Goal: Task Accomplishment & Management: Complete application form

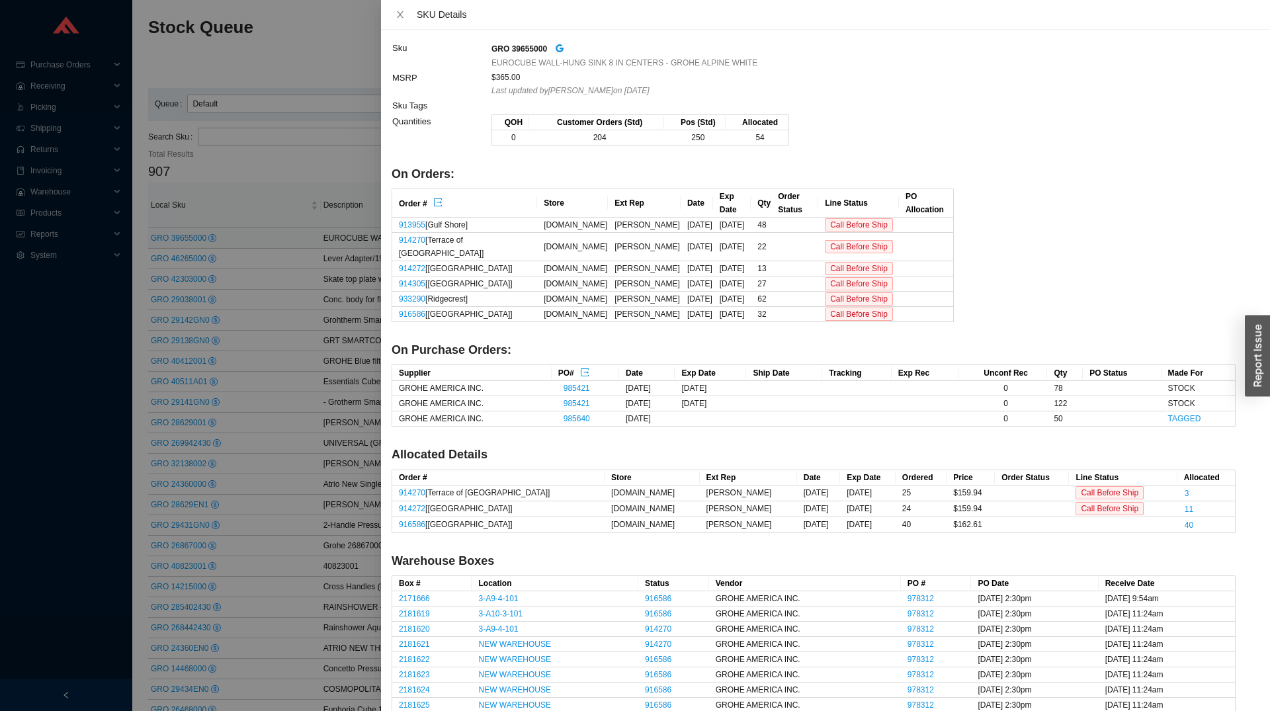
click at [200, 342] on div at bounding box center [635, 355] width 1270 height 711
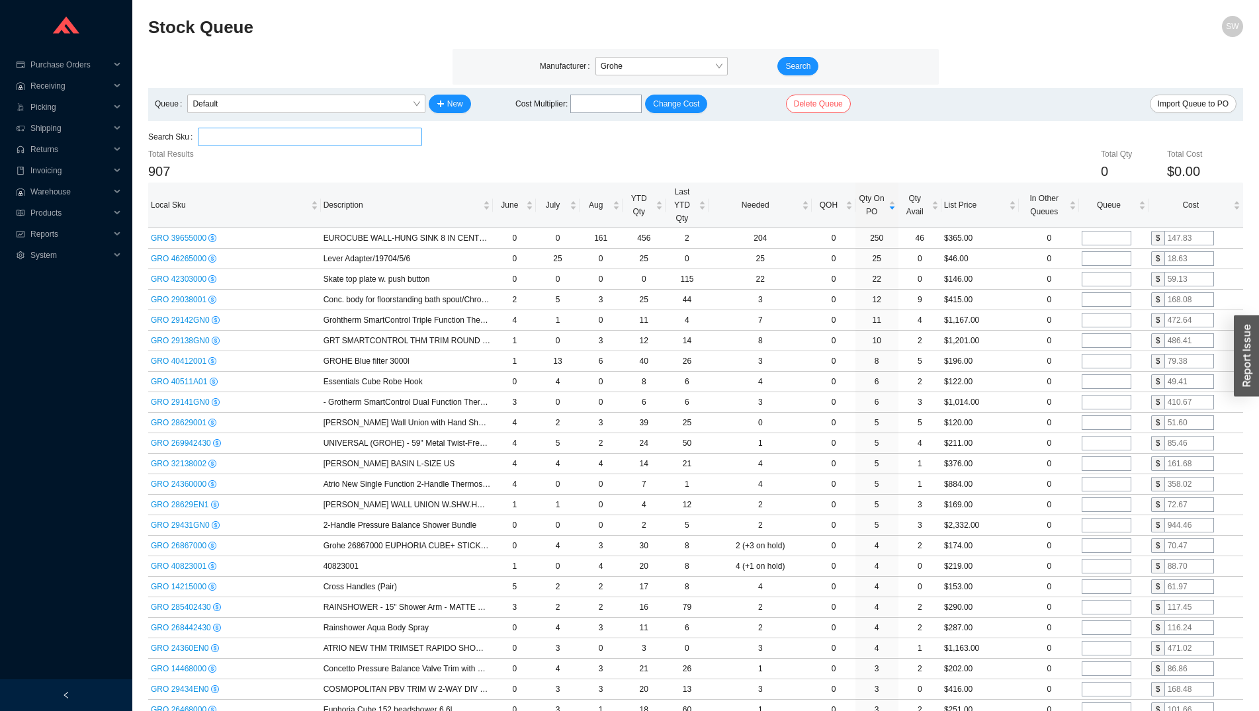
click at [295, 140] on input "search" at bounding box center [309, 136] width 213 height 17
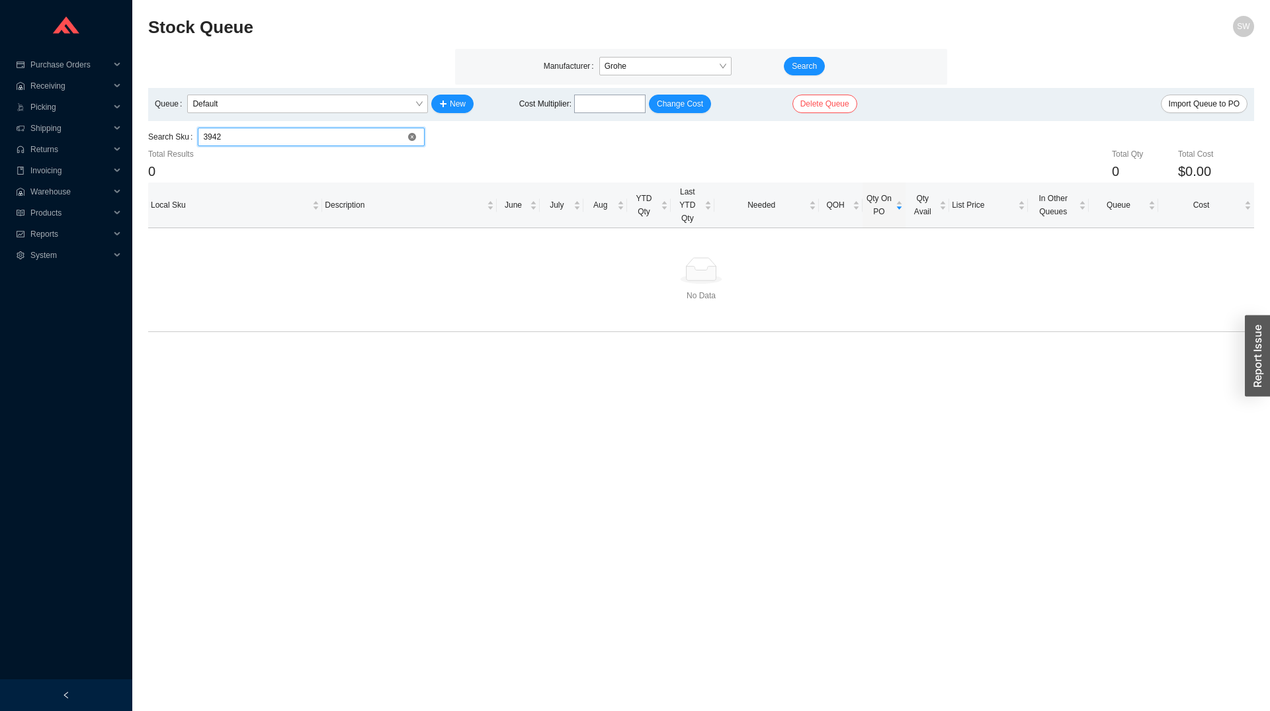
type input "39427"
click at [301, 138] on input "39427" at bounding box center [311, 136] width 216 height 17
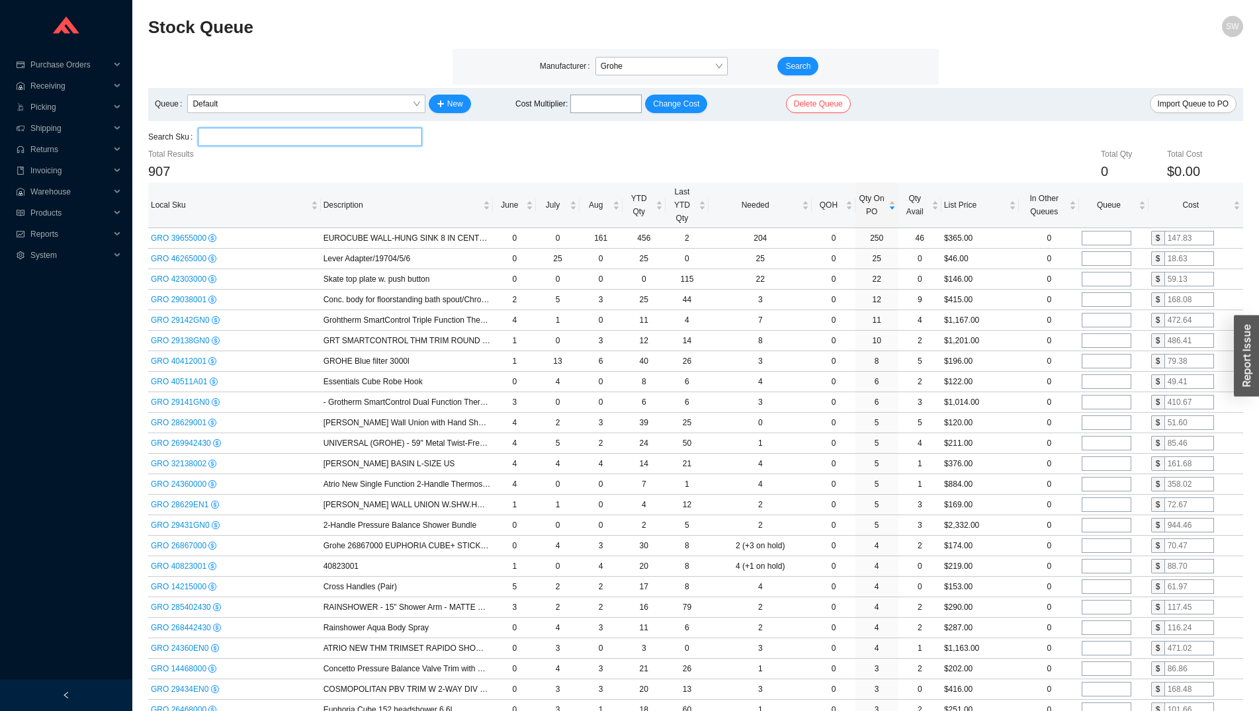
click at [327, 143] on input "search" at bounding box center [309, 136] width 213 height 17
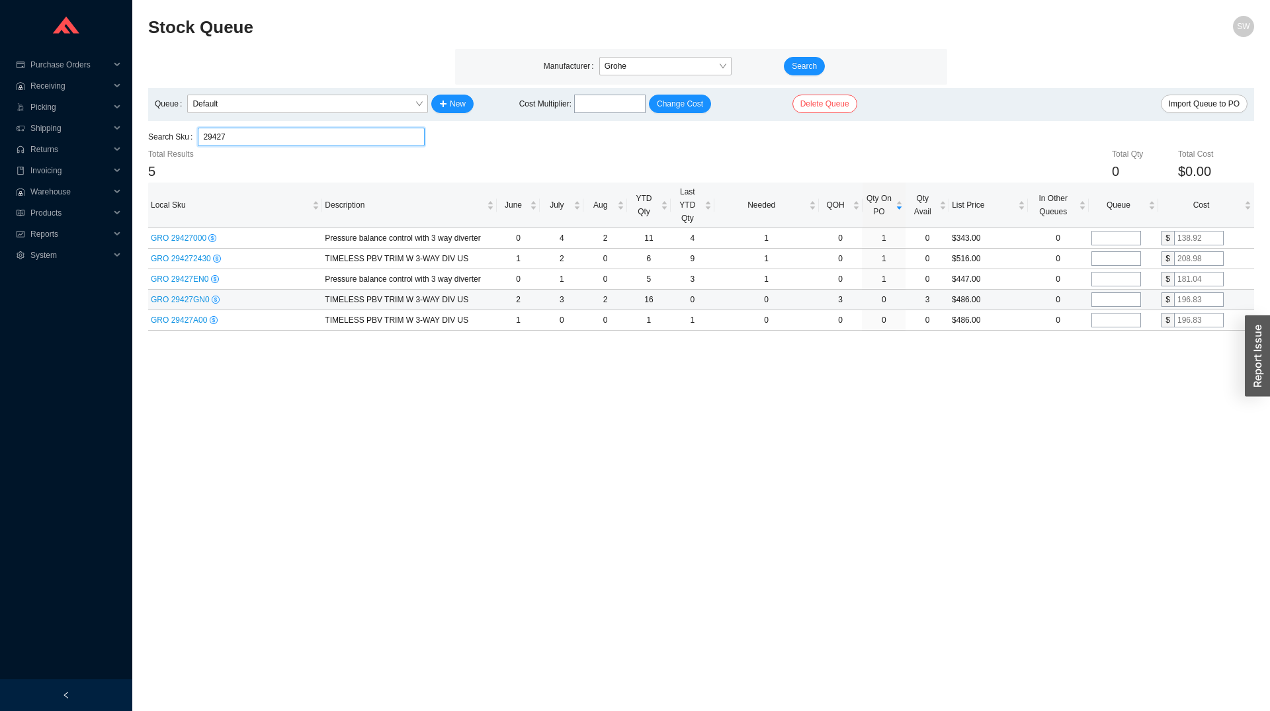
type input "29427"
click at [1112, 300] on input "tel" at bounding box center [1116, 299] width 50 height 15
type input "30"
click at [1182, 296] on input "text" at bounding box center [1199, 299] width 50 height 15
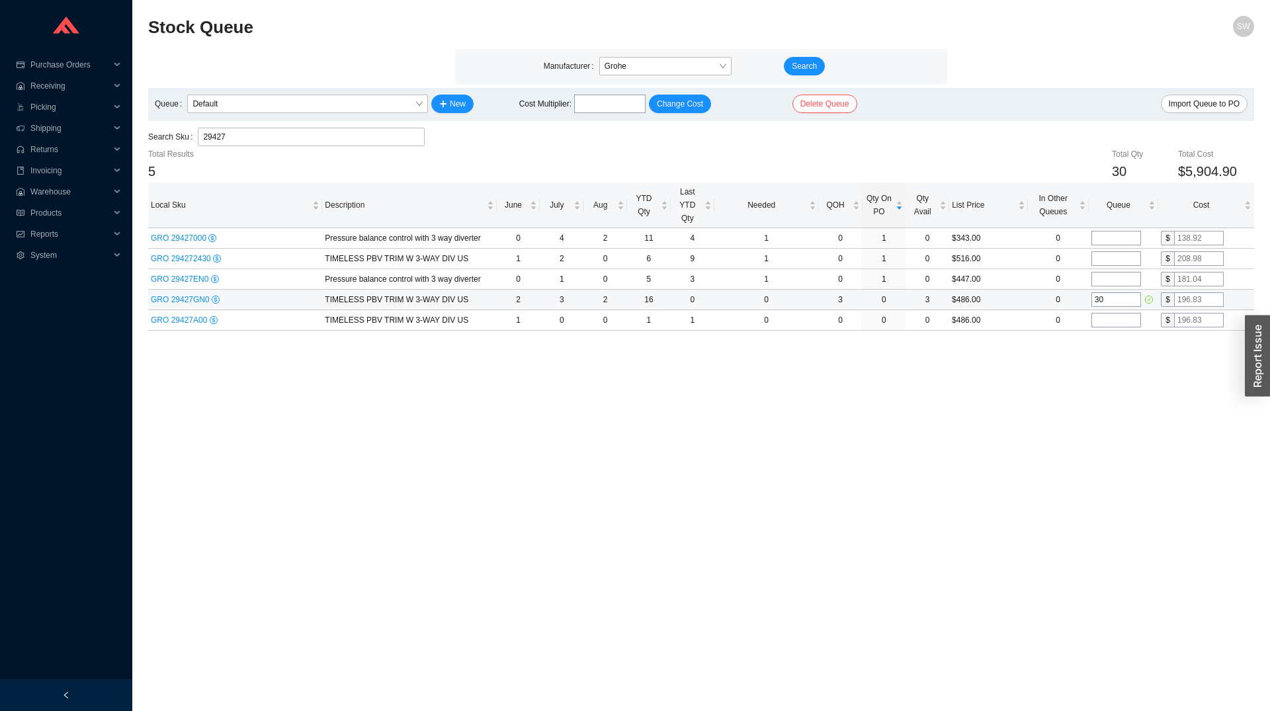
click at [1182, 296] on input "text" at bounding box center [1199, 299] width 50 height 15
type input "138"
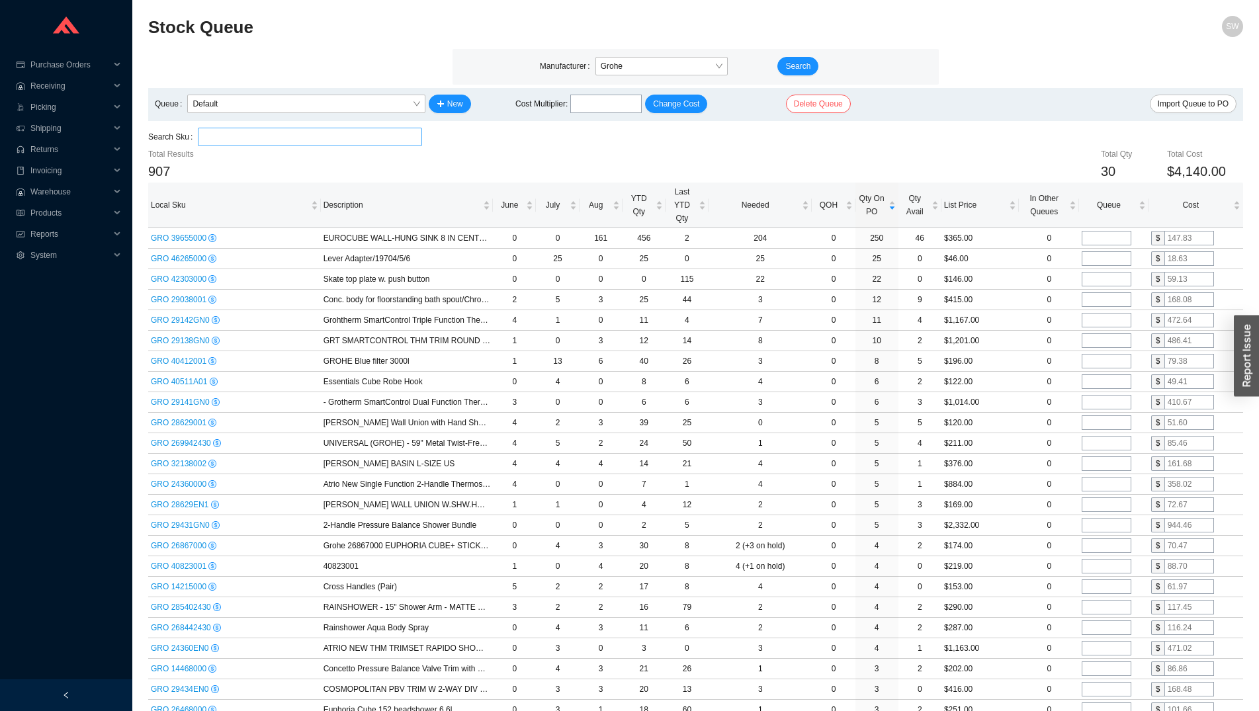
click at [318, 130] on input "search" at bounding box center [309, 136] width 213 height 17
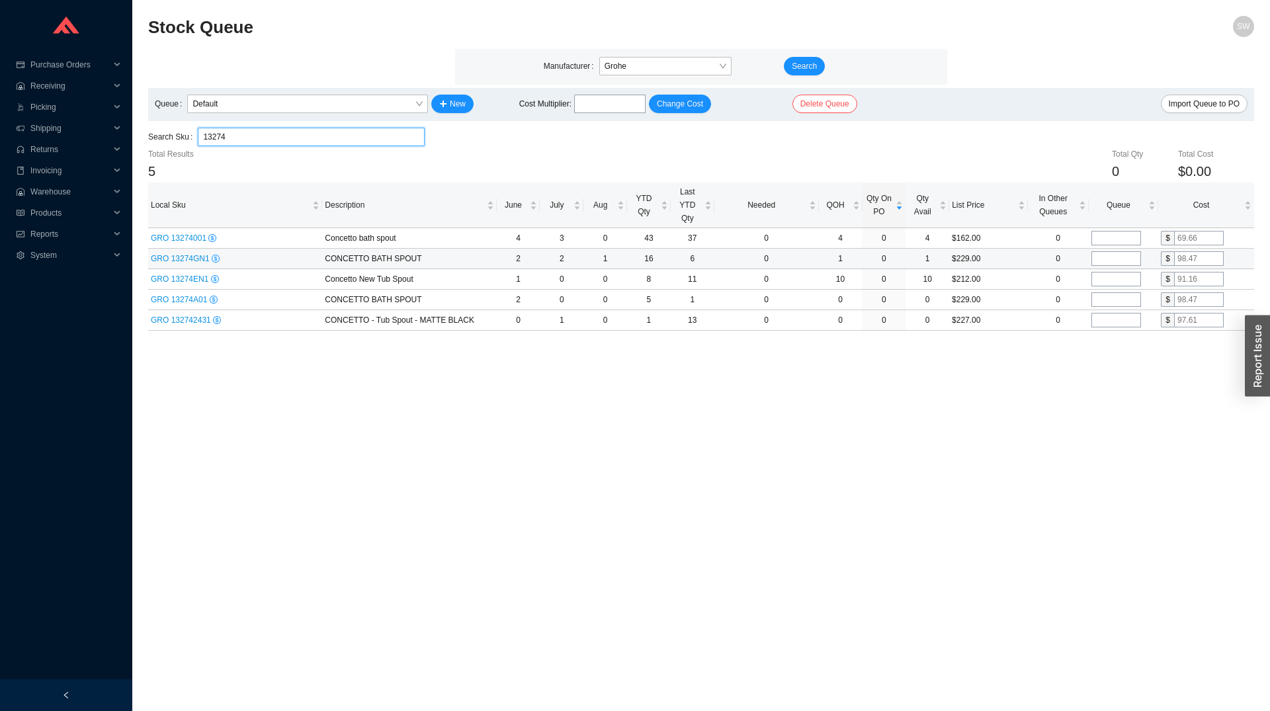
type input "13274"
click at [1130, 263] on input "tel" at bounding box center [1116, 258] width 50 height 15
type input "30"
click at [1188, 256] on input "text" at bounding box center [1199, 258] width 50 height 15
type input "75"
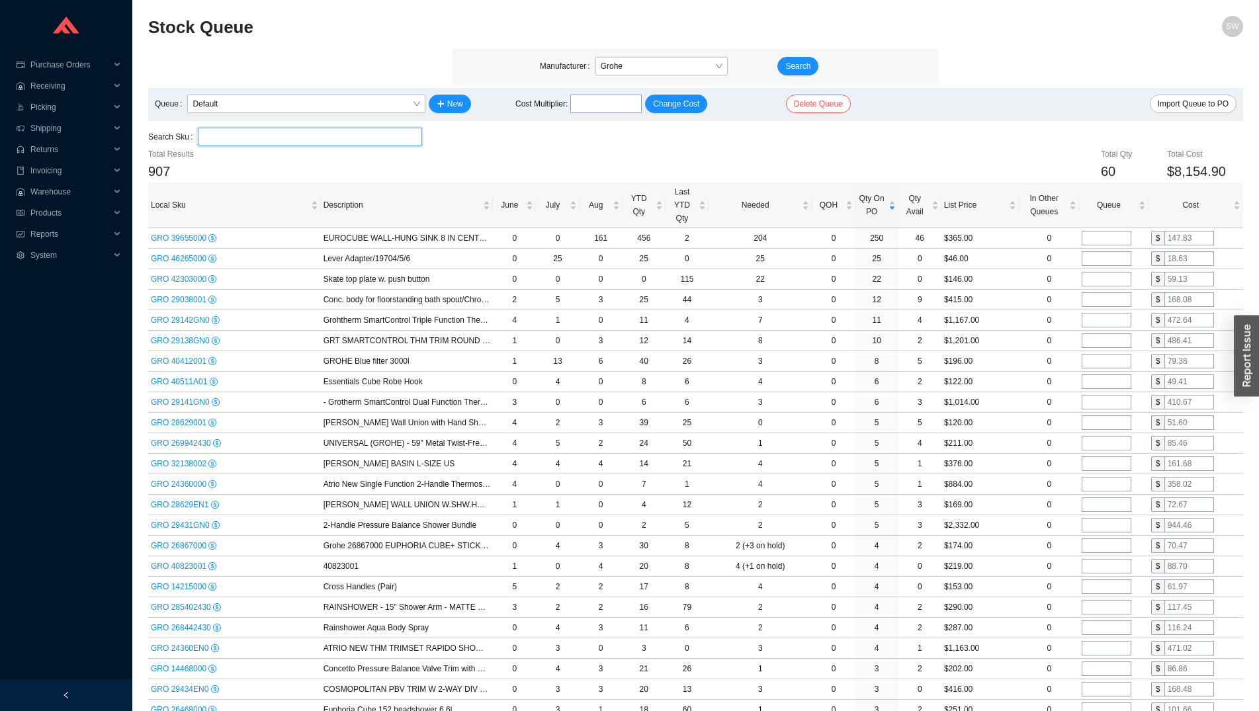
click at [372, 135] on input "search" at bounding box center [309, 136] width 213 height 17
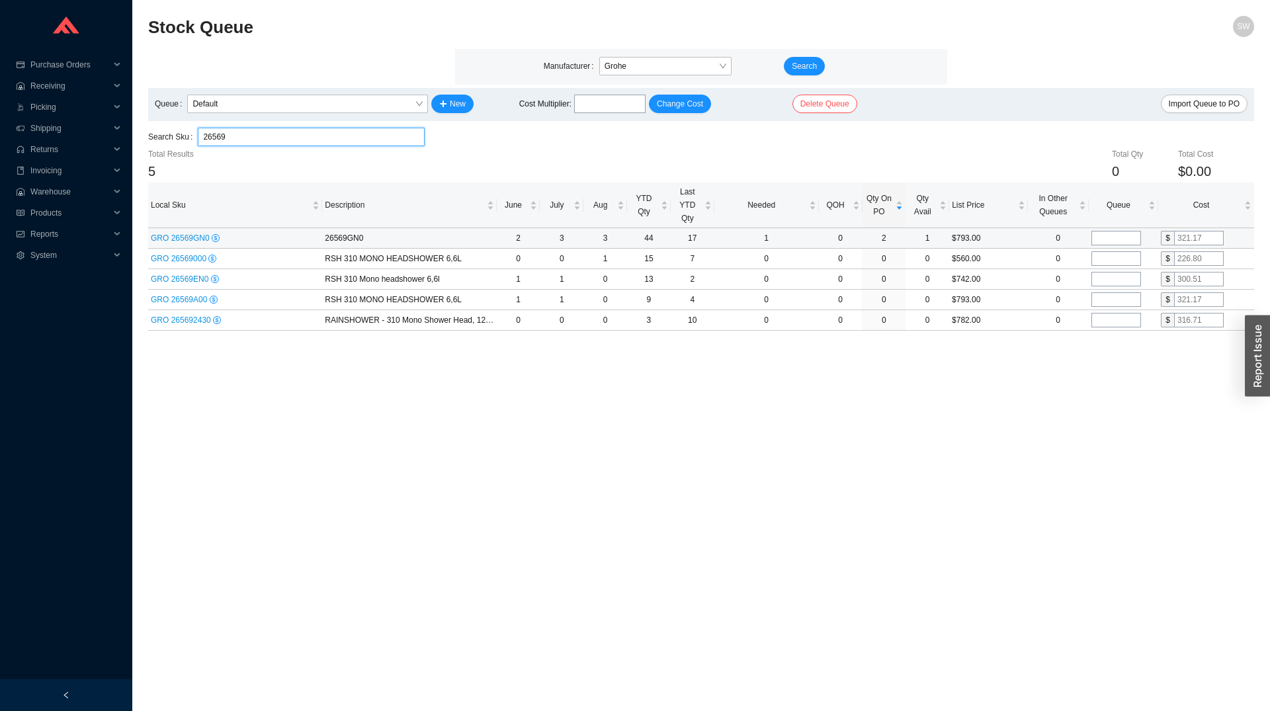
type input "26569"
click at [1109, 241] on input "tel" at bounding box center [1116, 238] width 50 height 15
type input "30"
click at [1189, 237] on input "text" at bounding box center [1199, 238] width 50 height 15
type input "259"
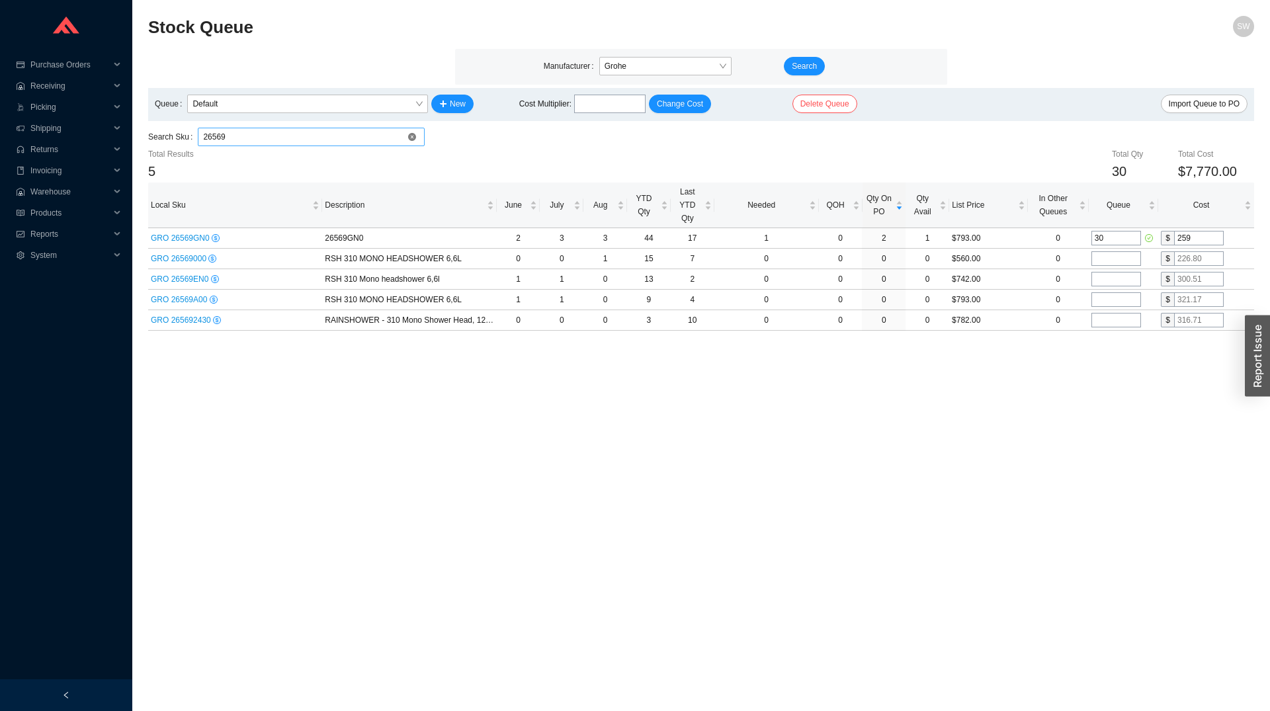
click at [244, 140] on input "26569" at bounding box center [311, 136] width 216 height 17
type input "28540"
click at [1119, 302] on input "tel" at bounding box center [1116, 299] width 50 height 15
type input "30"
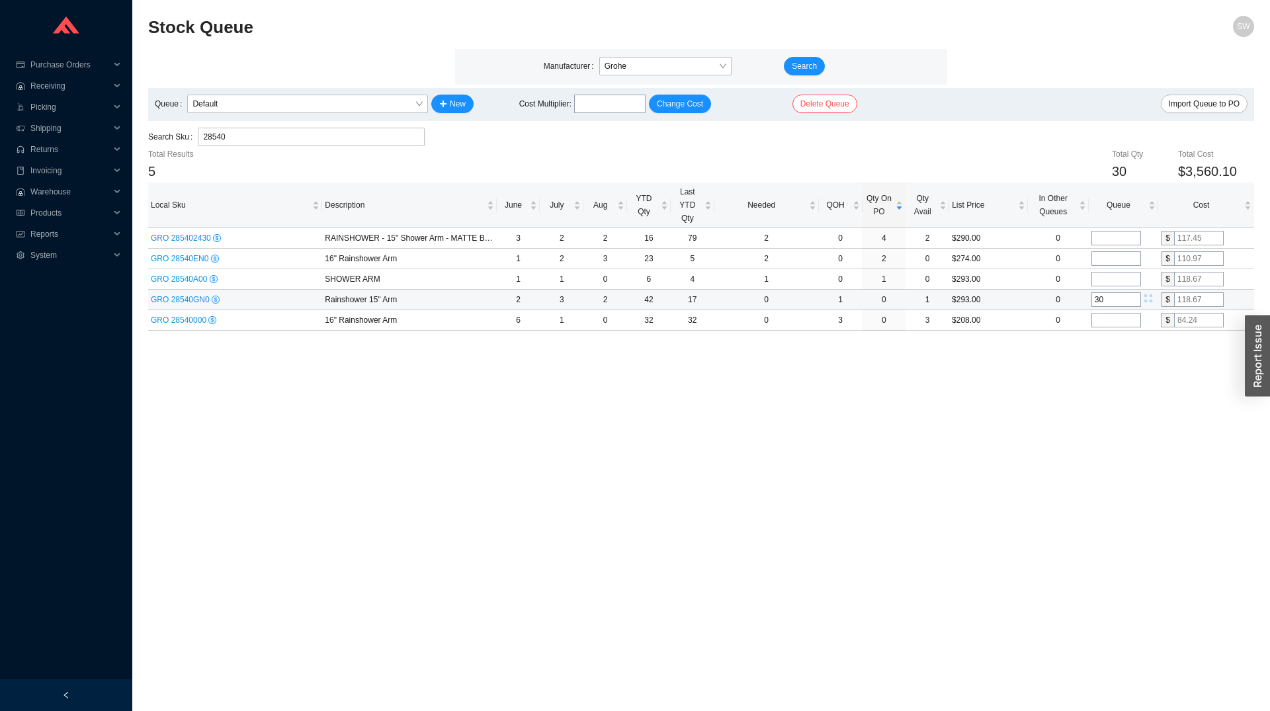
click at [1184, 300] on input "text" at bounding box center [1199, 299] width 50 height 15
type input "89"
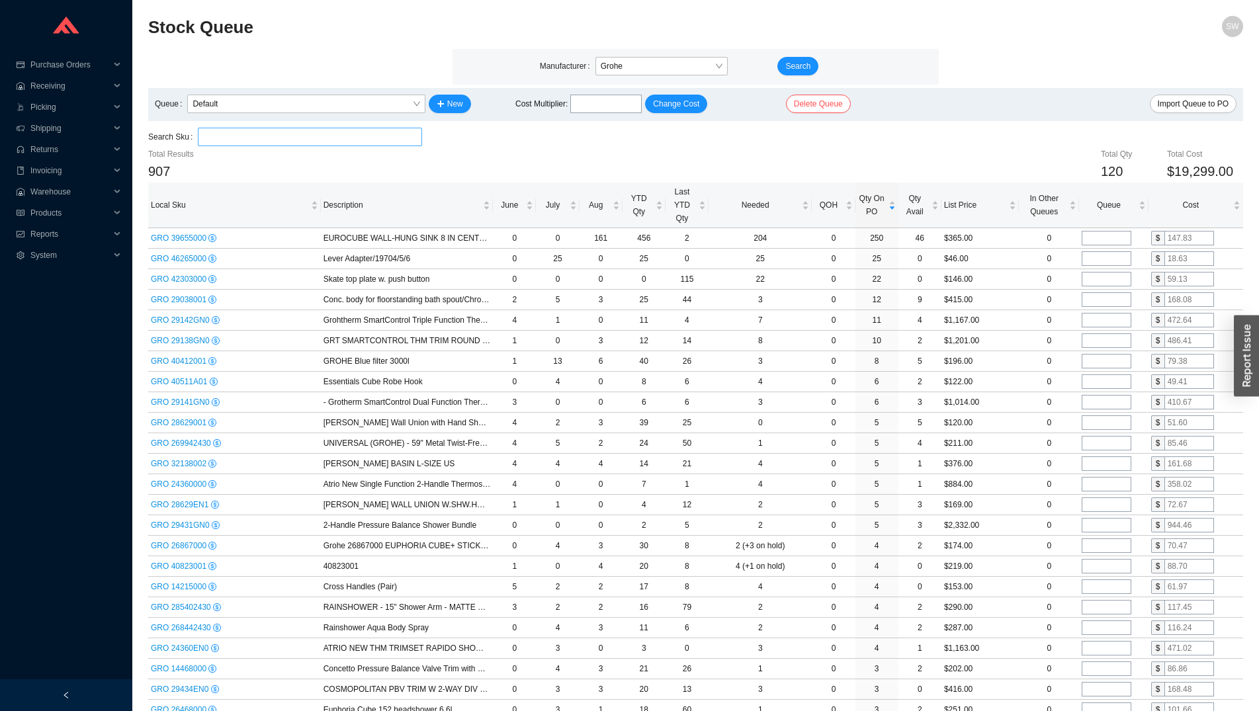
type input "89"
click at [413, 139] on input "search" at bounding box center [309, 136] width 213 height 17
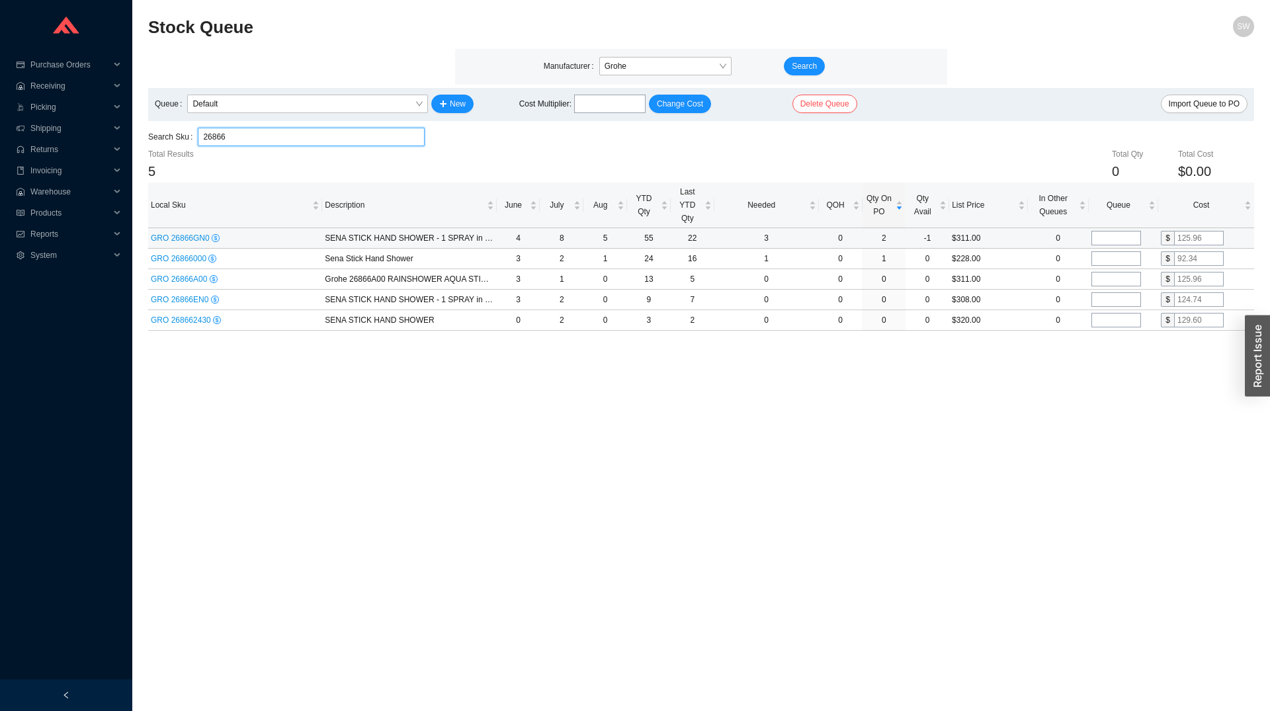
type input "26866"
click at [1123, 236] on input "tel" at bounding box center [1116, 238] width 50 height 15
type input "30"
click at [1189, 242] on input "text" at bounding box center [1199, 238] width 50 height 15
type input "93"
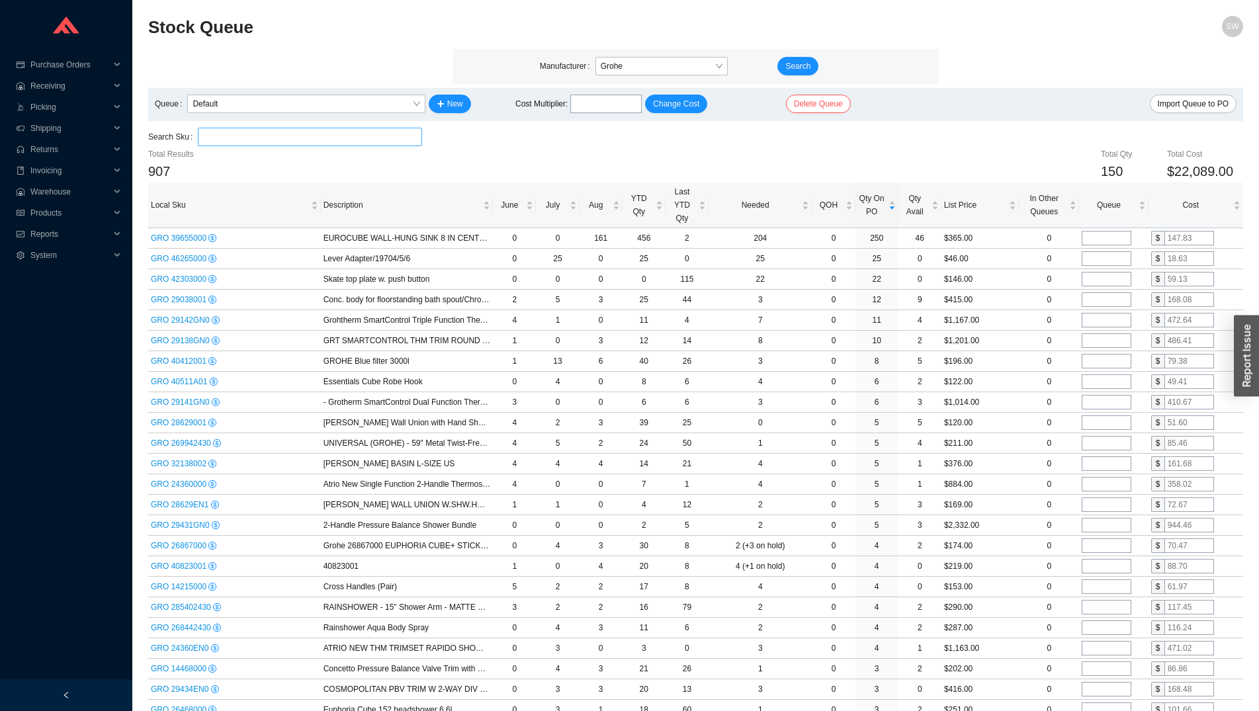
type input "93"
click at [382, 134] on input "search" at bounding box center [309, 136] width 213 height 17
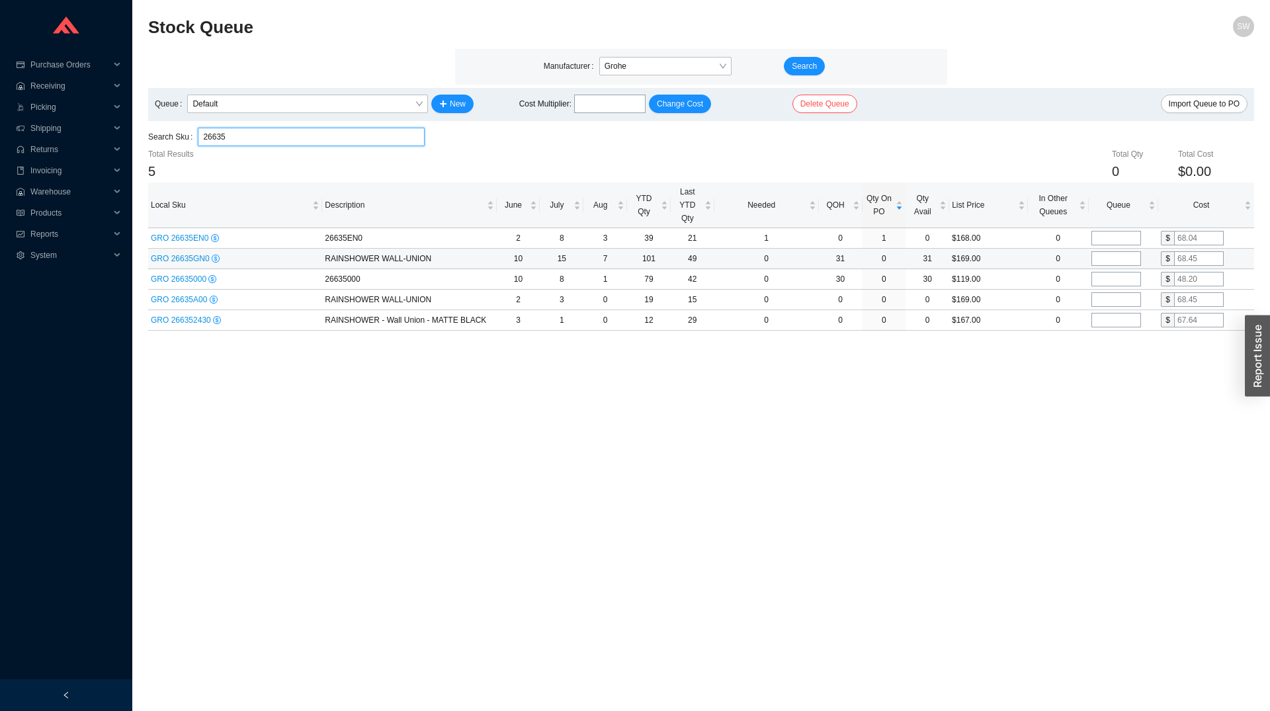
type input "26635"
click at [1119, 263] on input "tel" at bounding box center [1116, 258] width 50 height 15
type input "30"
click at [1178, 265] on input "text" at bounding box center [1199, 258] width 50 height 15
type input "49"
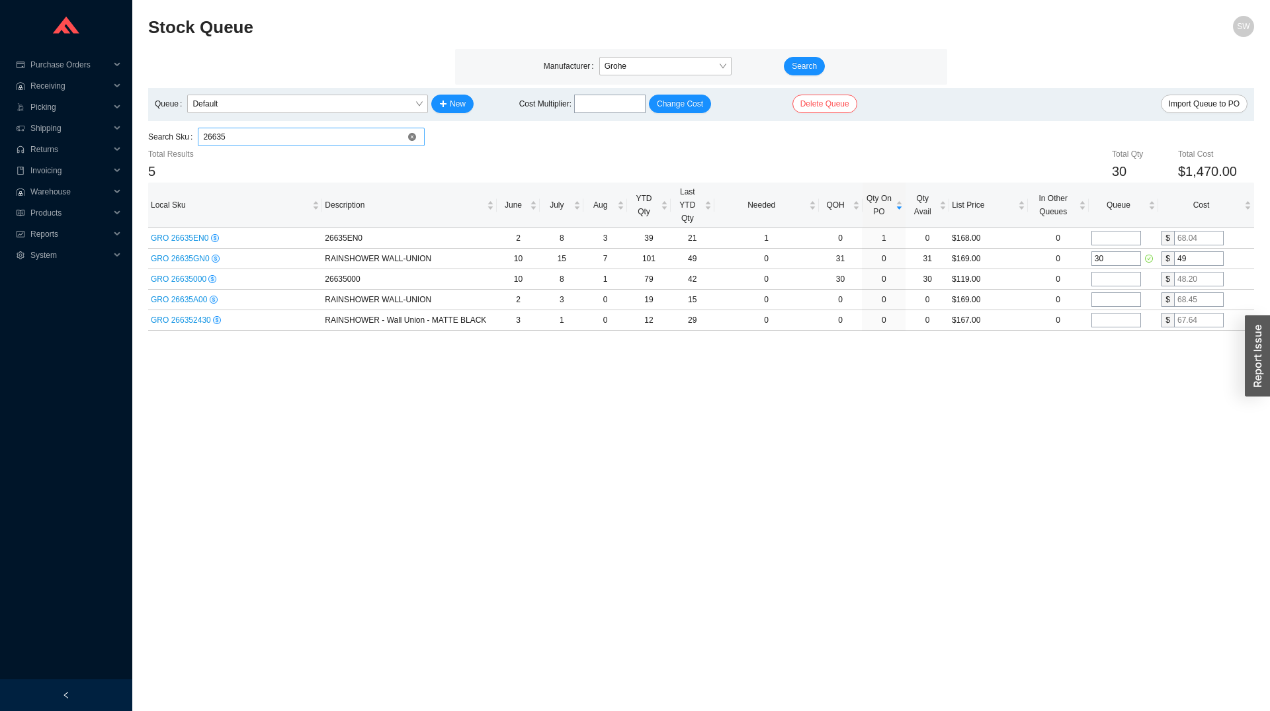
click at [275, 142] on input "26635" at bounding box center [311, 136] width 216 height 17
type input "26994"
click at [1112, 278] on input "tel" at bounding box center [1116, 279] width 50 height 15
type input "30"
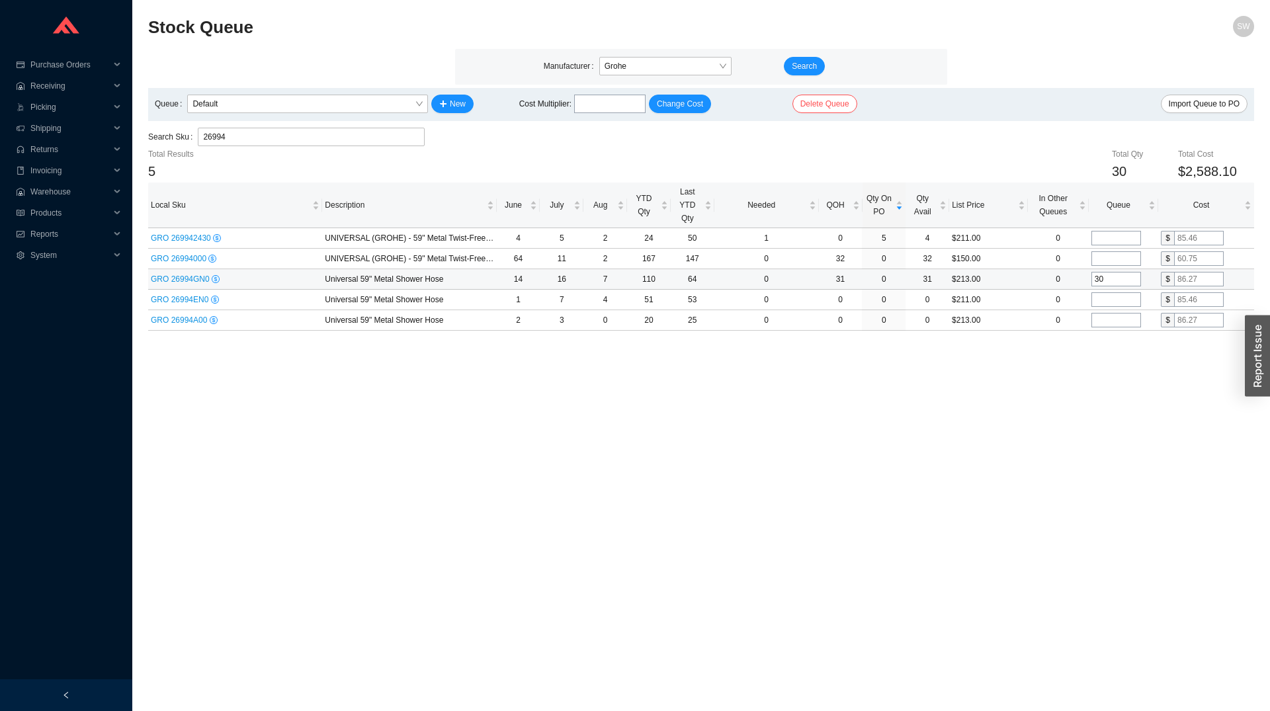
click at [1177, 280] on input "text" at bounding box center [1199, 279] width 50 height 15
type input "35"
click at [390, 135] on input "26994" at bounding box center [311, 136] width 216 height 17
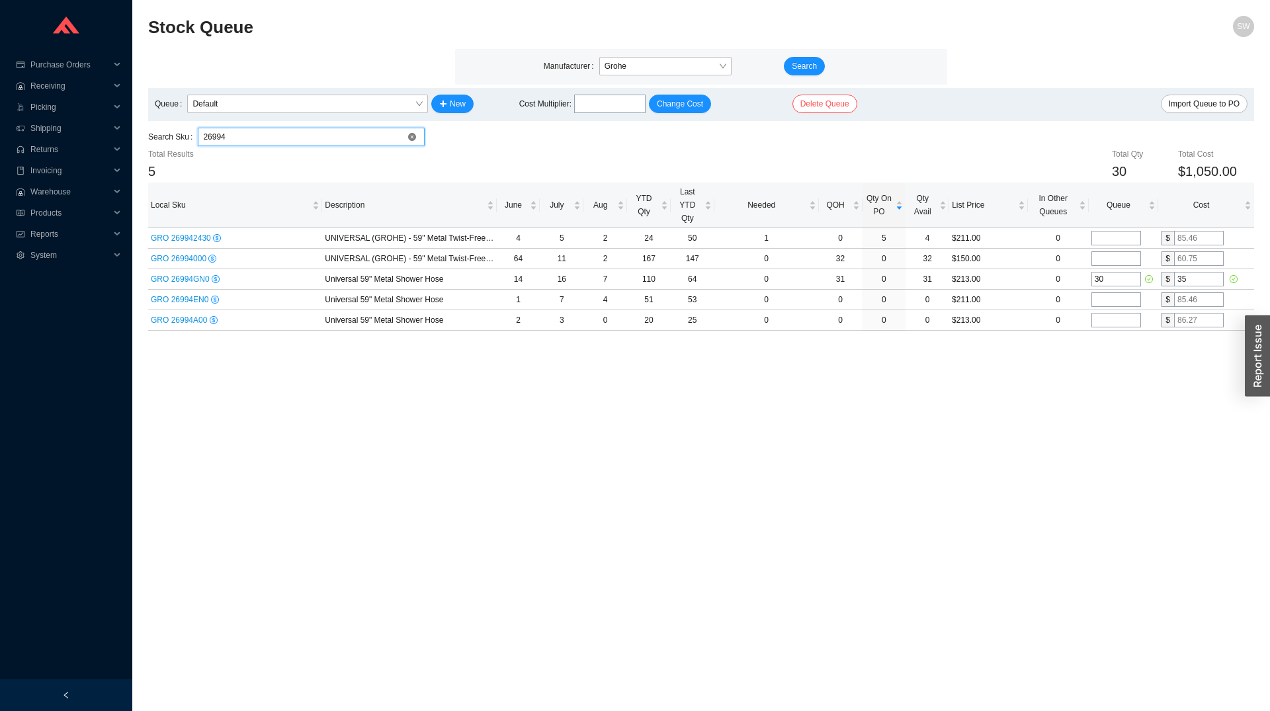
click at [390, 135] on input "26994" at bounding box center [311, 136] width 216 height 17
type input "26602"
click at [1101, 240] on input "tel" at bounding box center [1116, 238] width 50 height 15
type input "30"
click at [1184, 238] on input "text" at bounding box center [1199, 238] width 50 height 15
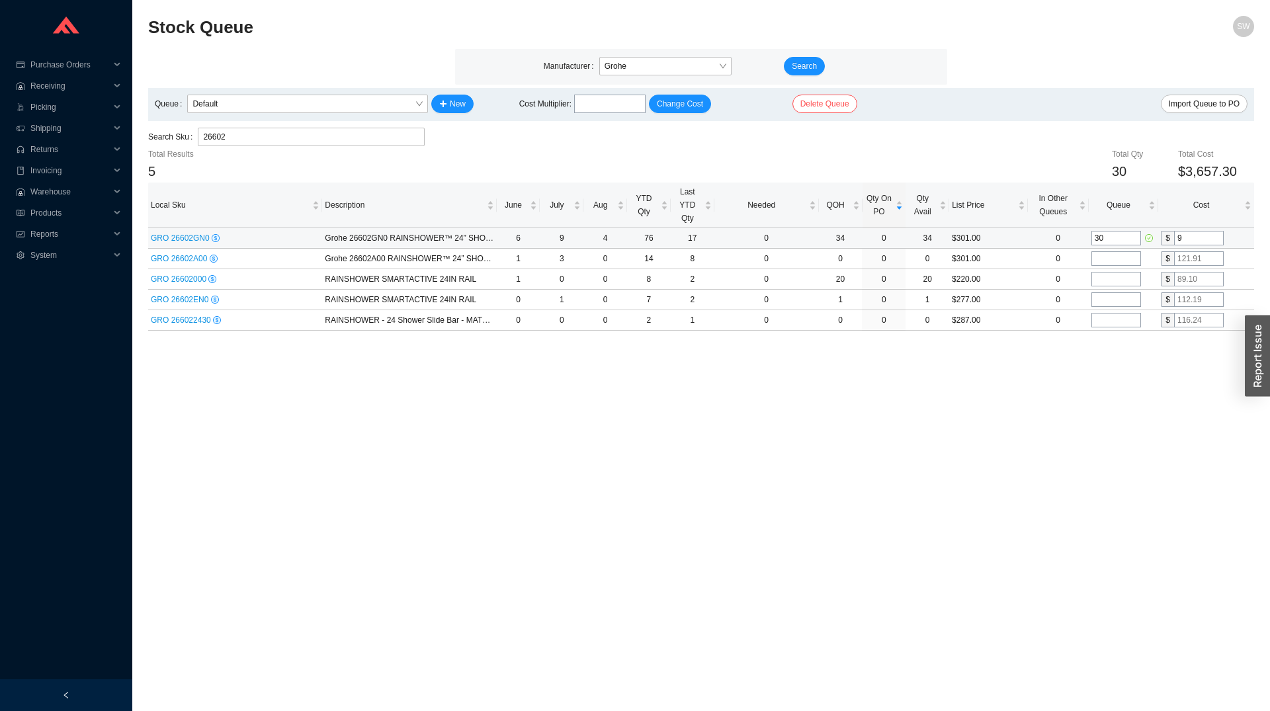
type input "98"
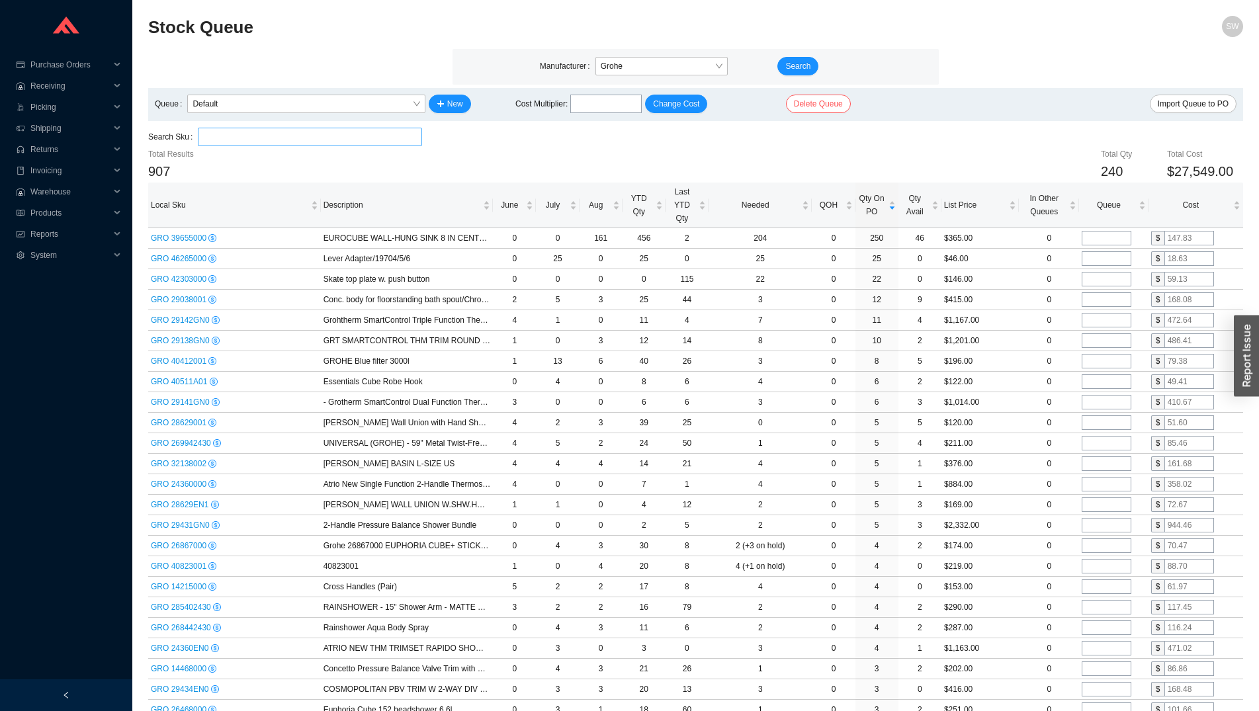
type input "98"
click at [1178, 97] on button "Import Queue to PO" at bounding box center [1193, 104] width 87 height 19
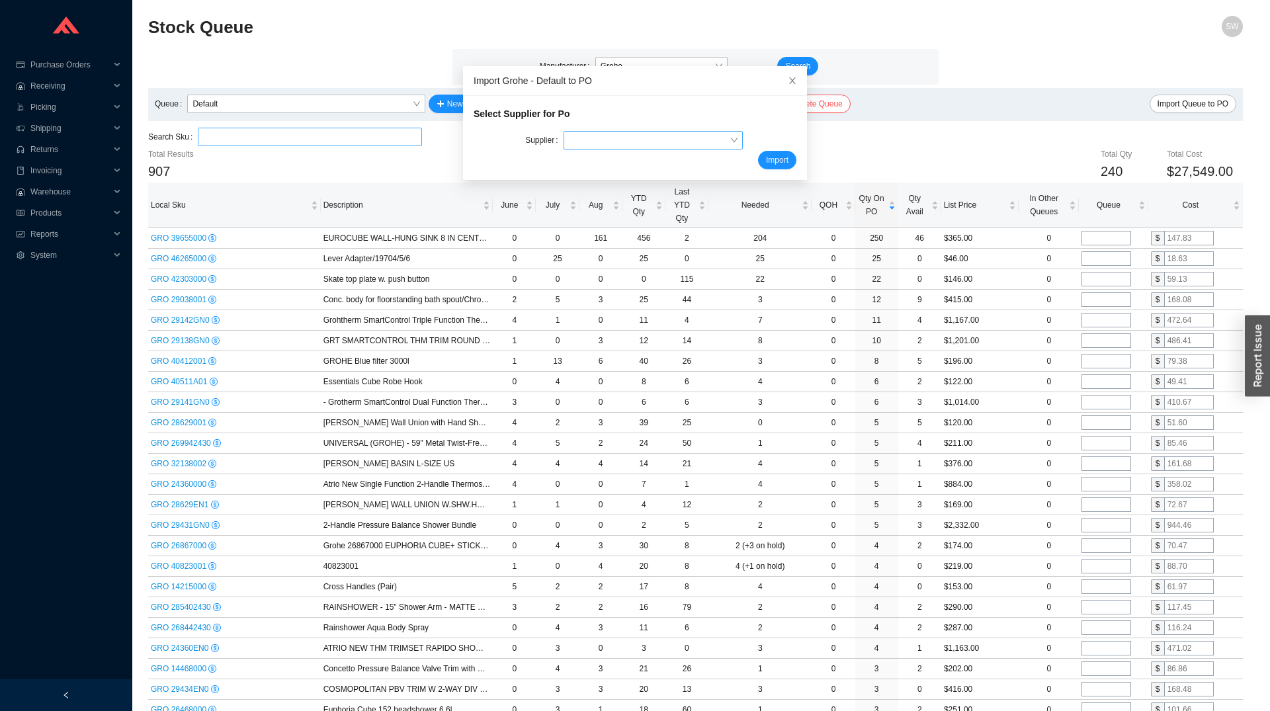
click at [569, 145] on input "search" at bounding box center [649, 140] width 161 height 17
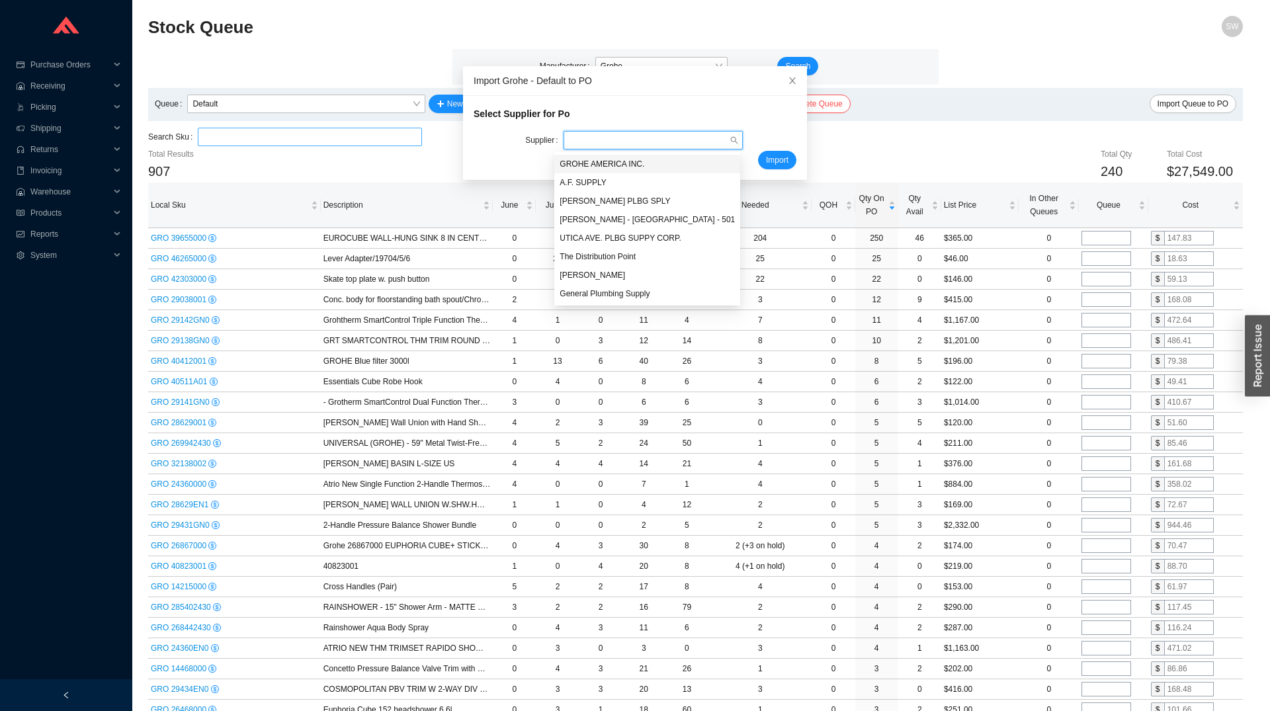
click at [592, 157] on div "GROHE AMERICA INC." at bounding box center [647, 164] width 186 height 19
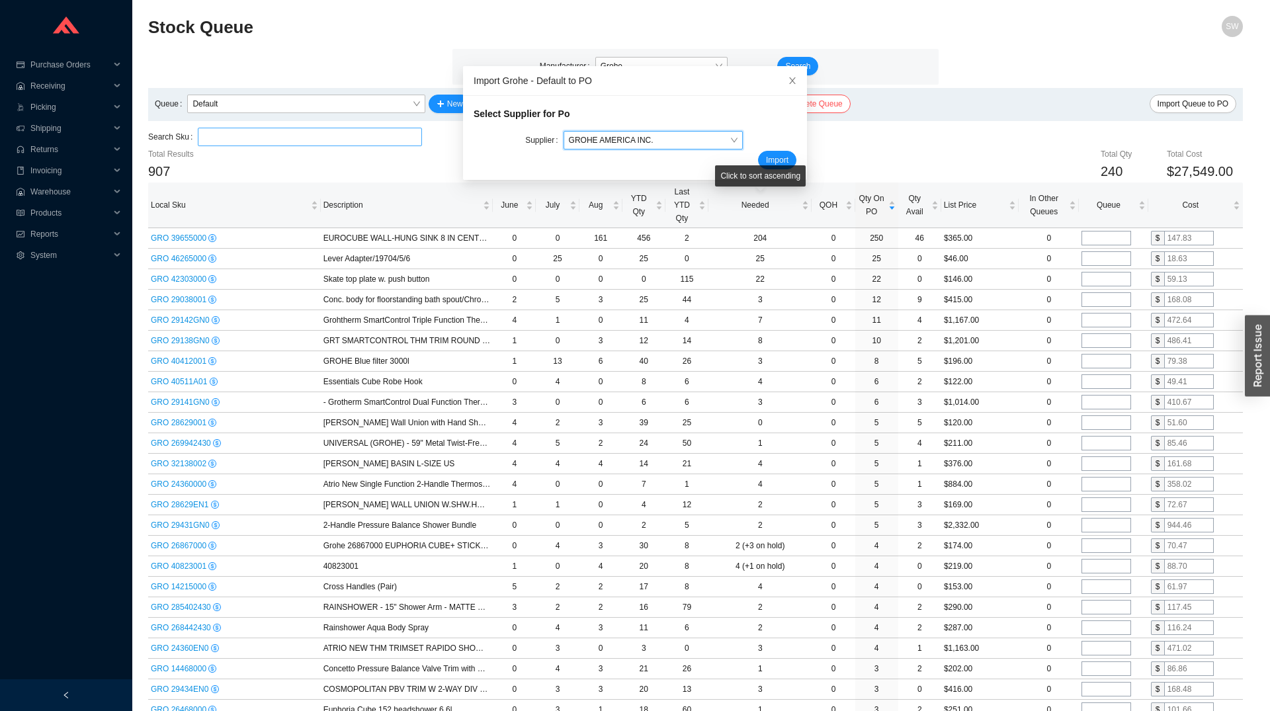
click at [755, 169] on div "Click to sort ascending" at bounding box center [760, 175] width 91 height 21
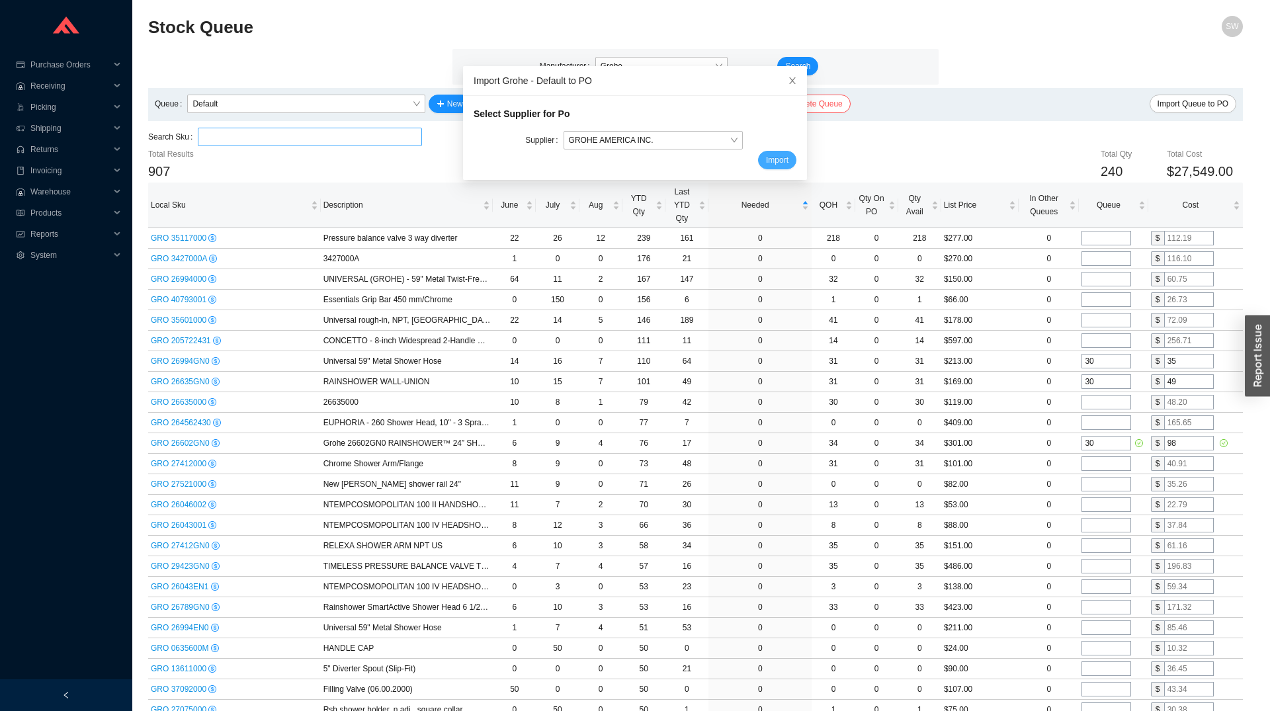
click at [758, 153] on button "Import" at bounding box center [777, 160] width 38 height 19
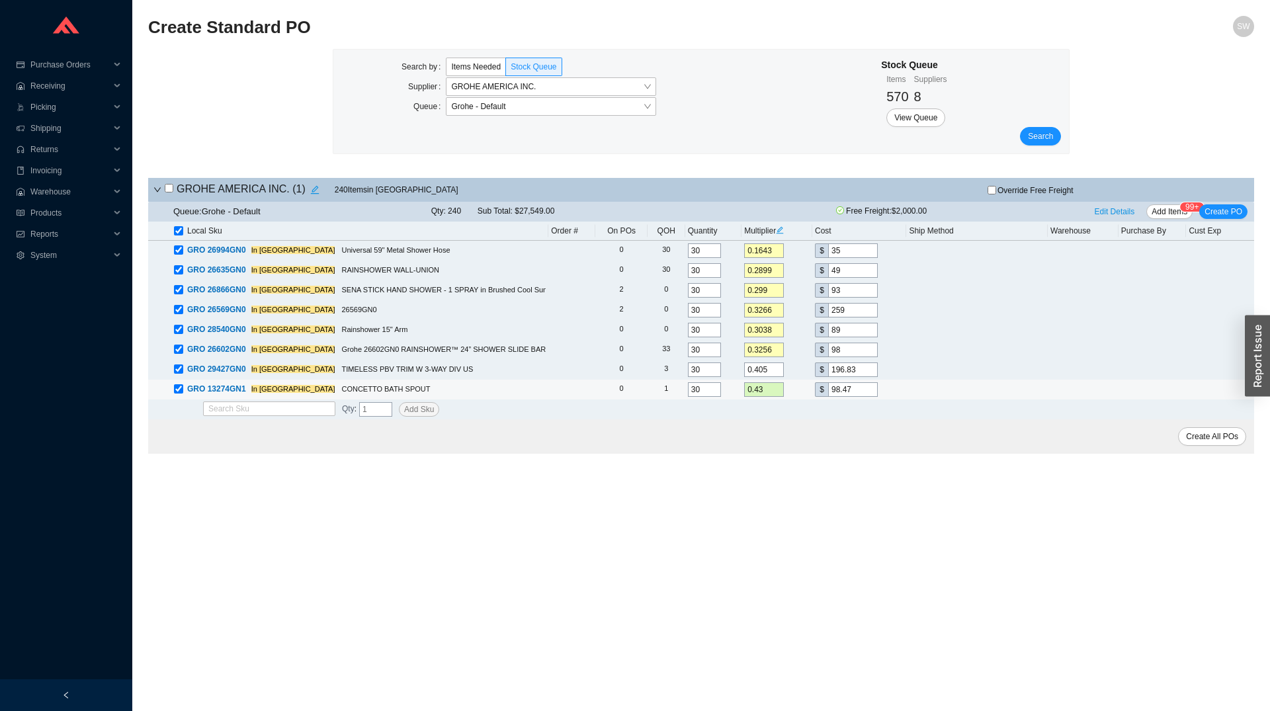
click at [847, 390] on input "98.47" at bounding box center [853, 389] width 50 height 15
type input "0.431"
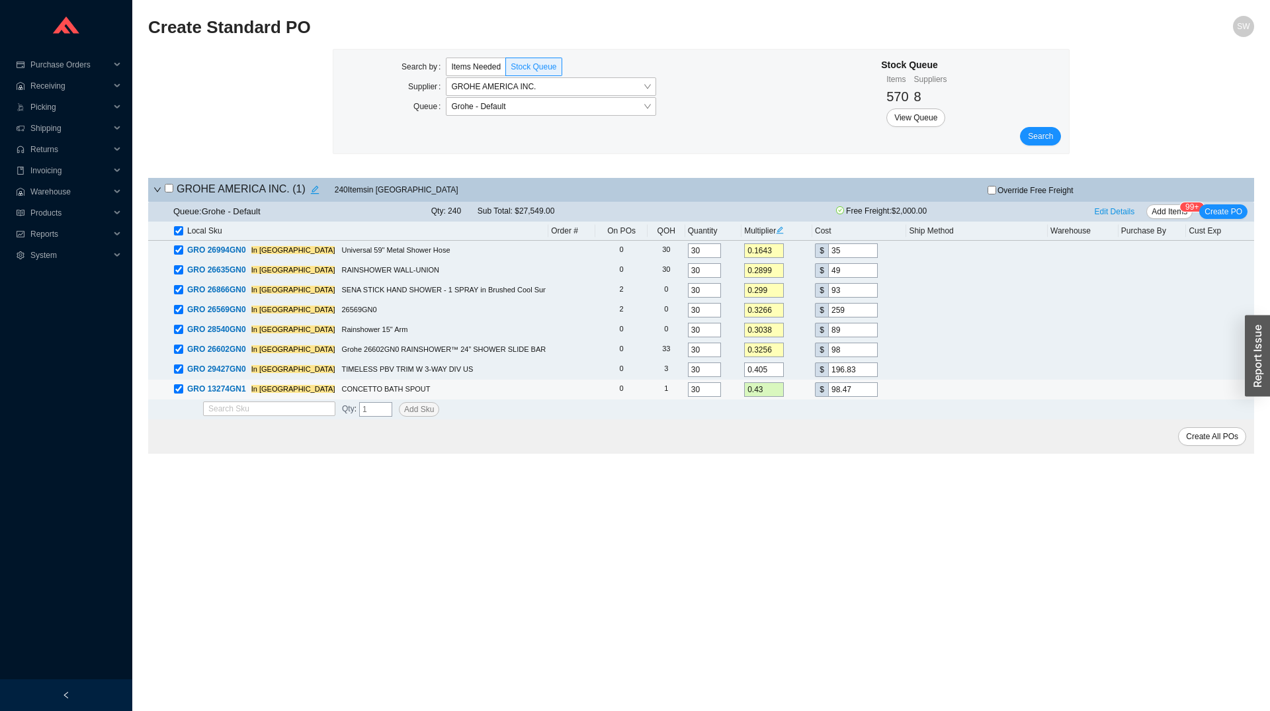
type input "98.7"
type input "0.4312"
type input "98.75"
click at [856, 386] on input "98.75" at bounding box center [853, 389] width 50 height 15
click at [856, 390] on input "98.75" at bounding box center [853, 389] width 50 height 15
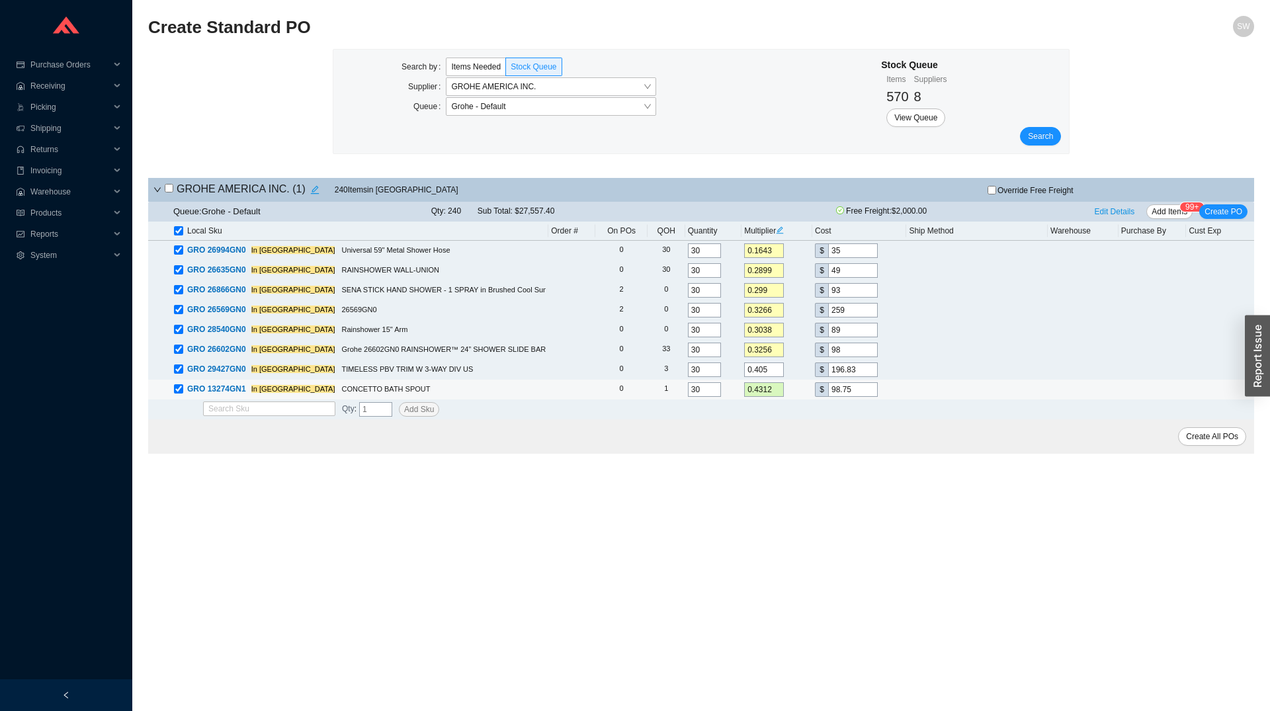
click at [856, 390] on input "98.75" at bounding box center [853, 389] width 50 height 15
click at [855, 390] on input "98.75" at bounding box center [853, 389] width 50 height 15
type input "0.0306"
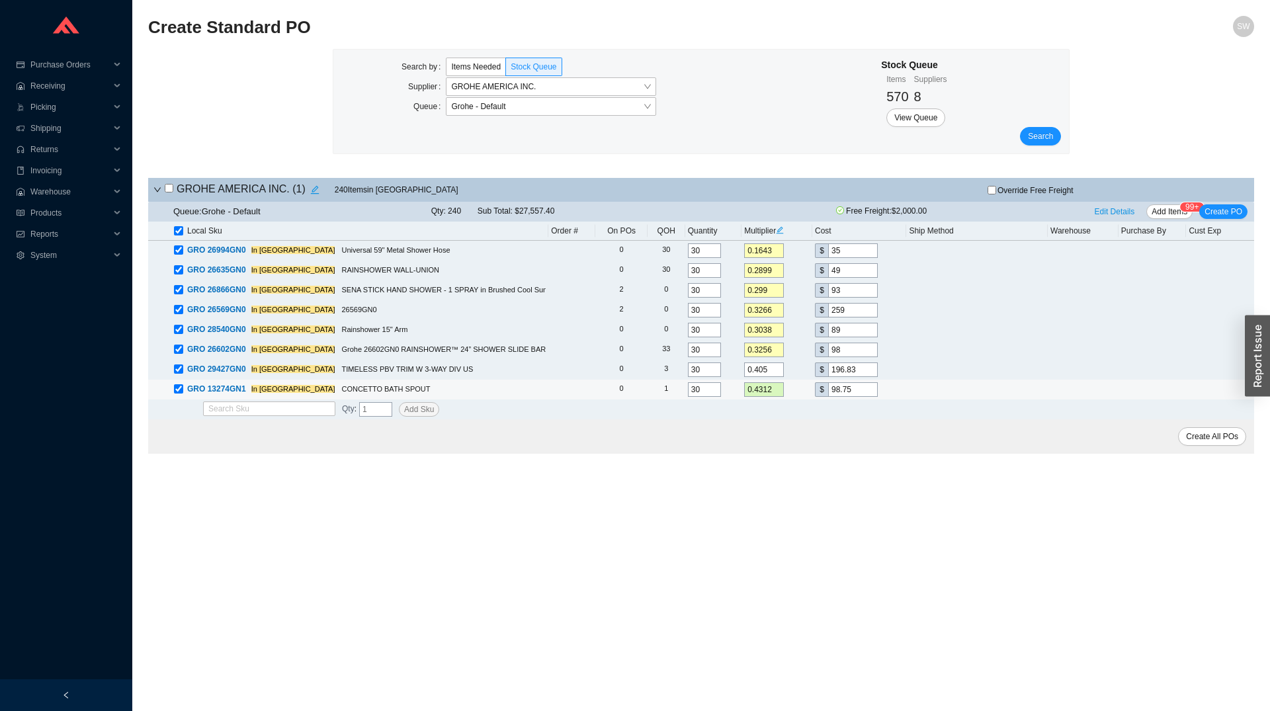
type input "7"
type input "0.3275"
type input "75"
click at [864, 373] on input "196.83" at bounding box center [853, 369] width 50 height 15
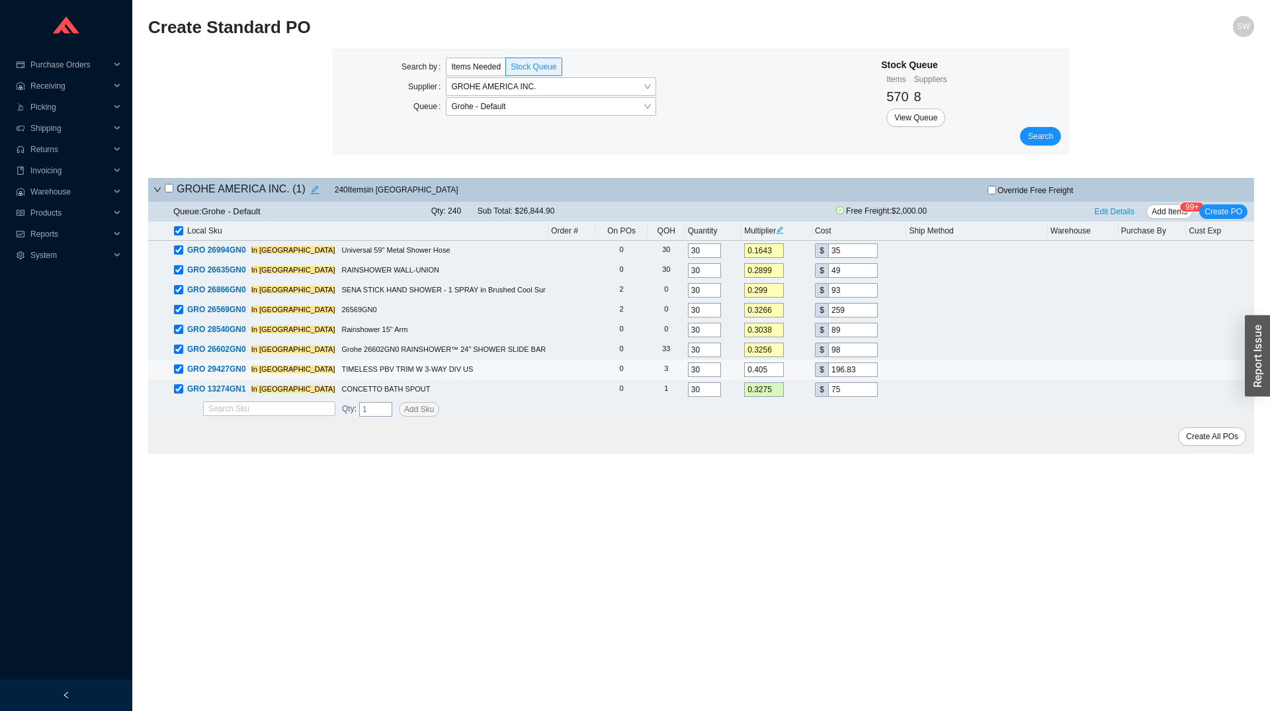
click at [864, 373] on input "196.83" at bounding box center [853, 369] width 50 height 15
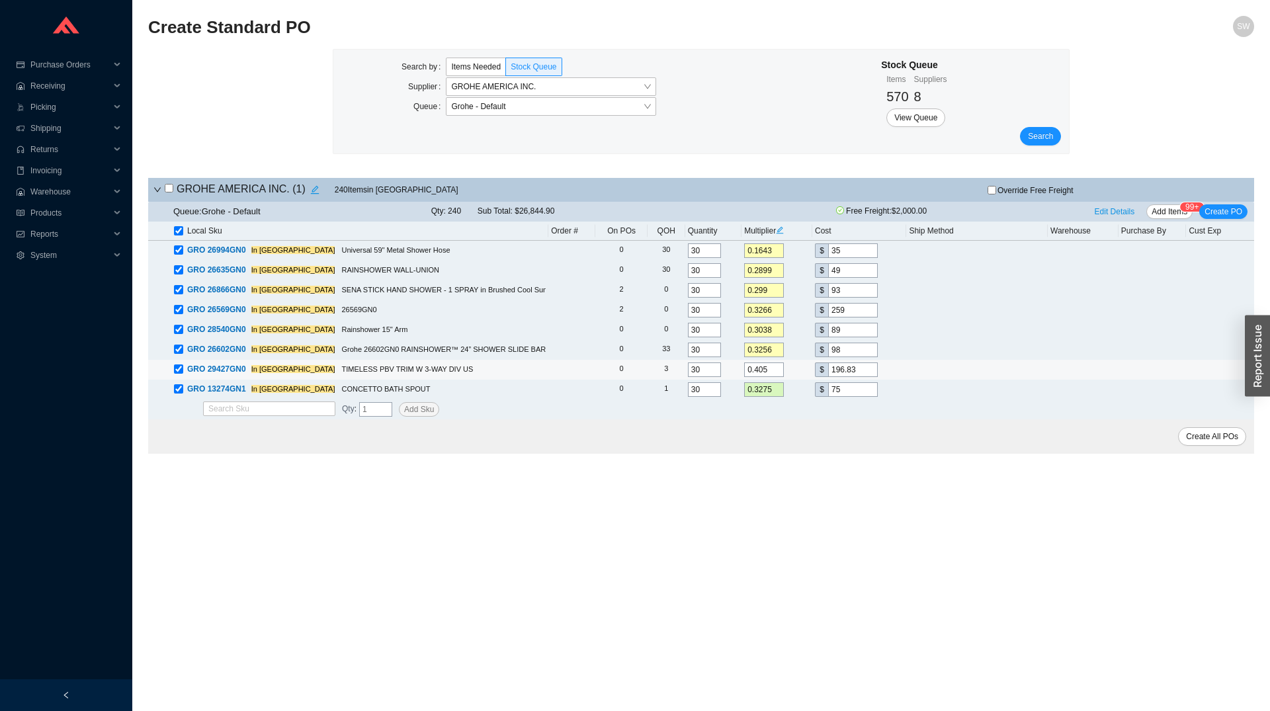
click at [864, 373] on input "196.83" at bounding box center [853, 369] width 50 height 15
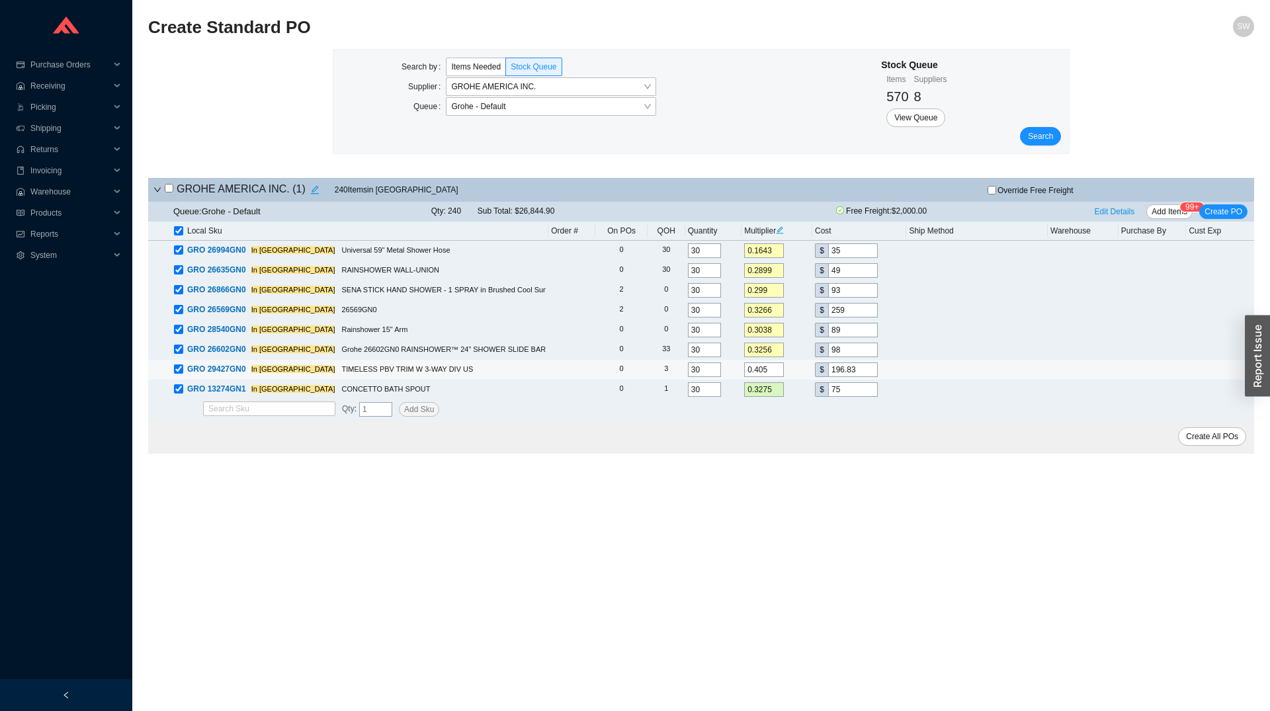
click at [864, 373] on input "196.83" at bounding box center [853, 369] width 50 height 15
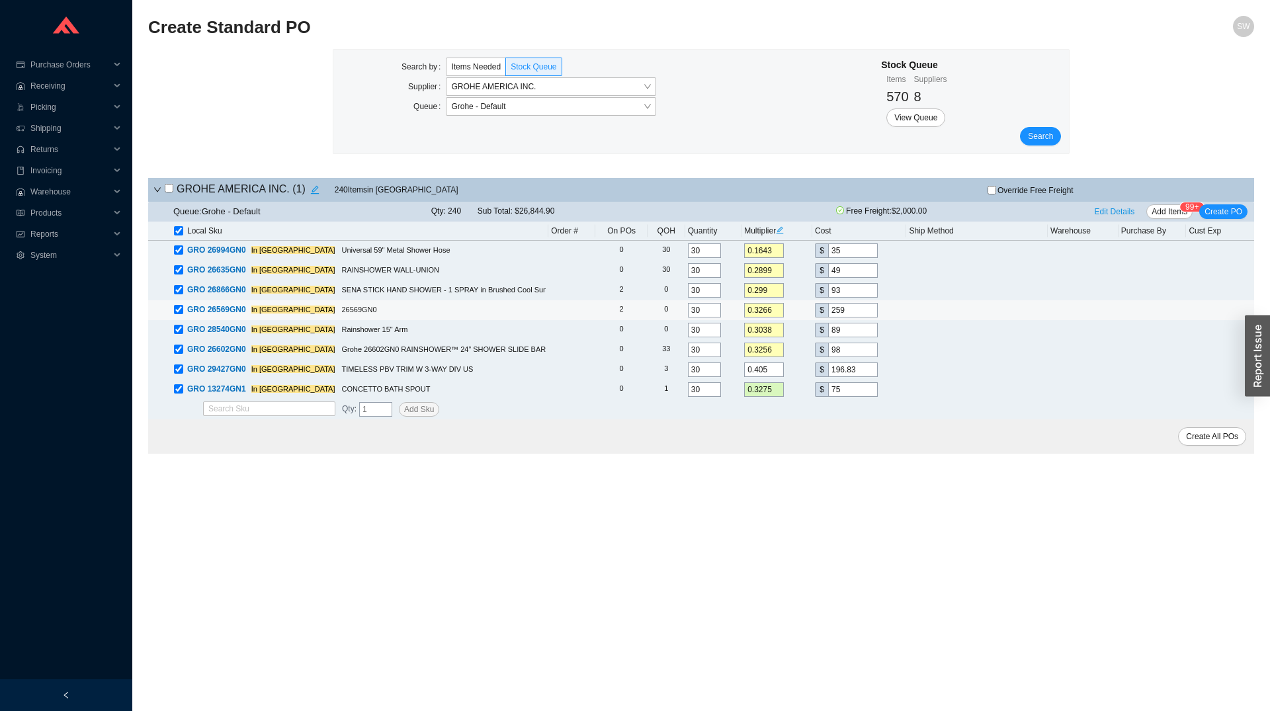
type input "0.0021"
type input "1"
type input "0.0267"
type input "13"
type input "0.284"
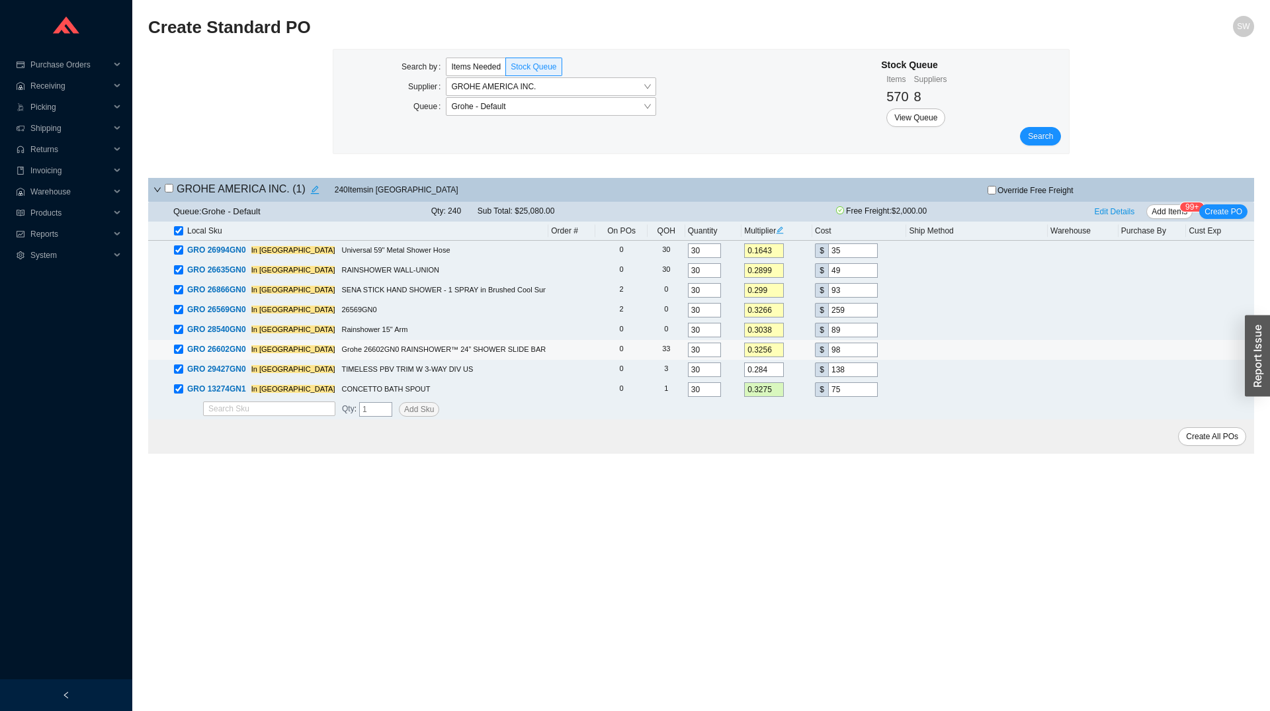
type input "138"
click at [851, 352] on input "98" at bounding box center [853, 350] width 50 height 15
click at [849, 337] on input "89" at bounding box center [853, 330] width 50 height 15
click at [1121, 220] on div "Queue: Grohe - Default Qty: 240 Sub Total: $25,080.00 Free Freight: $2,000.00 E…" at bounding box center [701, 212] width 1106 height 20
click at [1119, 216] on span "Edit Details" at bounding box center [1115, 211] width 40 height 13
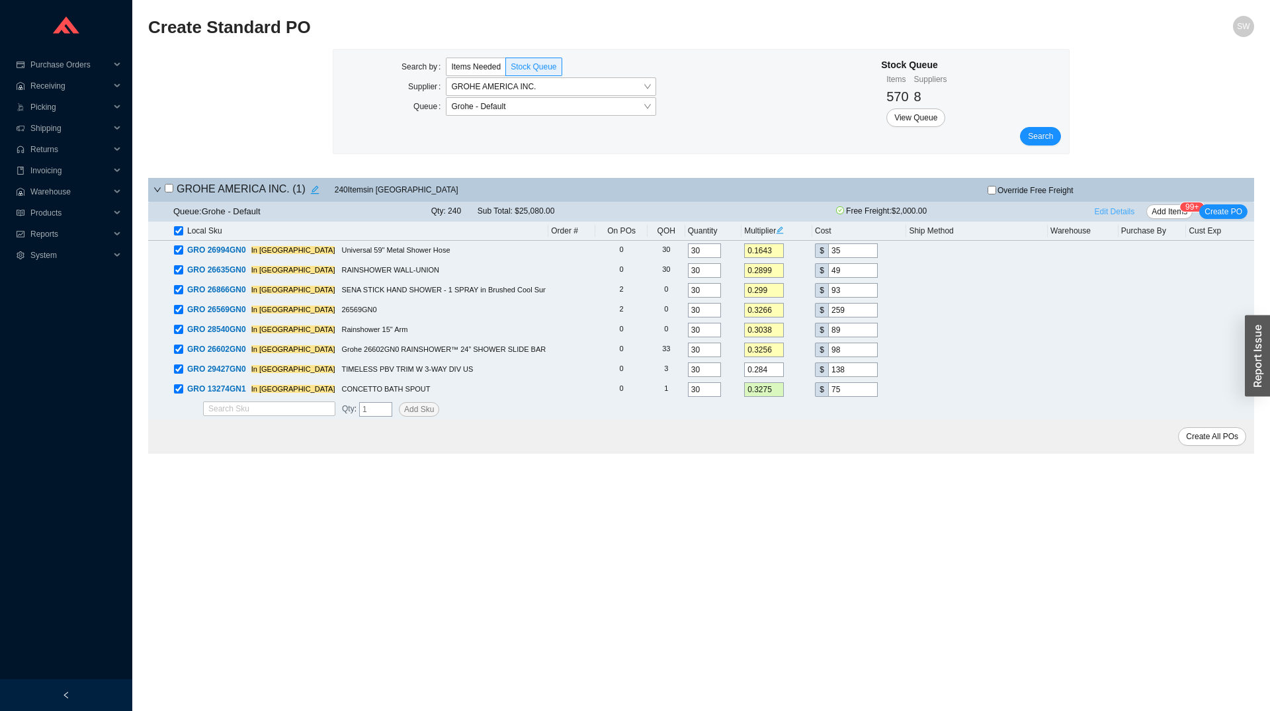
select select "6"
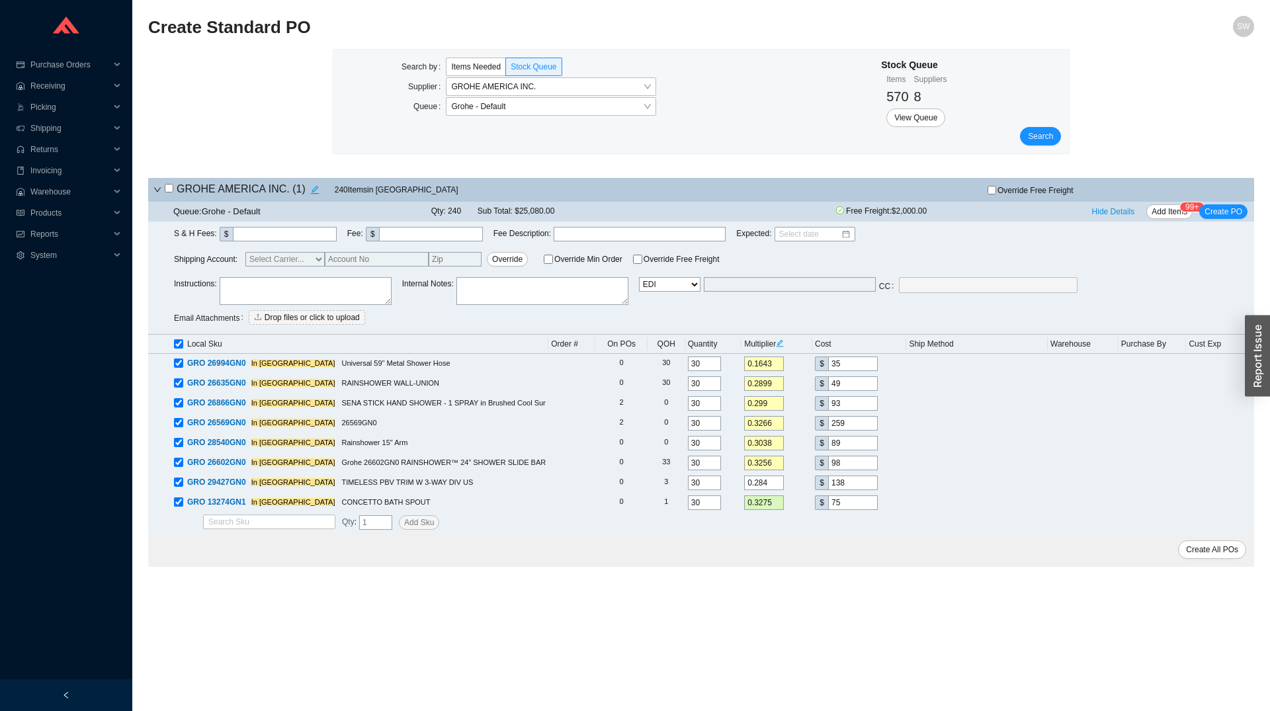
click at [243, 288] on textarea at bounding box center [306, 291] width 172 height 28
paste textarea "0005307730"
click at [740, 599] on main "Create Standard PO SW Search by Items Needed Stock Queue Supplier GROHE AMERICA…" at bounding box center [701, 363] width 1106 height 695
click at [310, 285] on textarea "0005307730" at bounding box center [306, 291] width 172 height 28
type textarea "0005307730 Project PO"
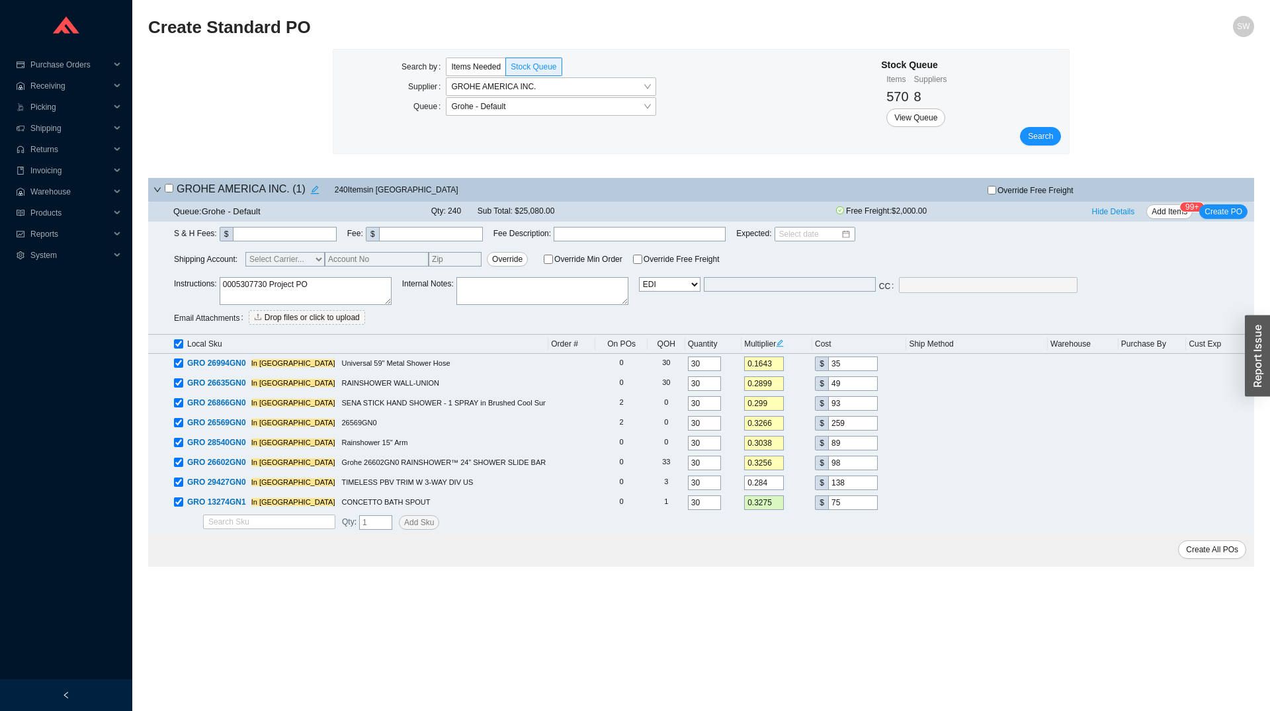
click at [679, 295] on span "Email Email Buyer EDI Do Not Send" at bounding box center [670, 293] width 62 height 32
select select "5"
click option "Email Buyer" at bounding box center [0, 0] width 0 height 0
type input "[EMAIL_ADDRESS][DOMAIN_NAME]"
click at [1220, 214] on span "Create PO" at bounding box center [1224, 211] width 38 height 13
